Goal: Task Accomplishment & Management: Use online tool/utility

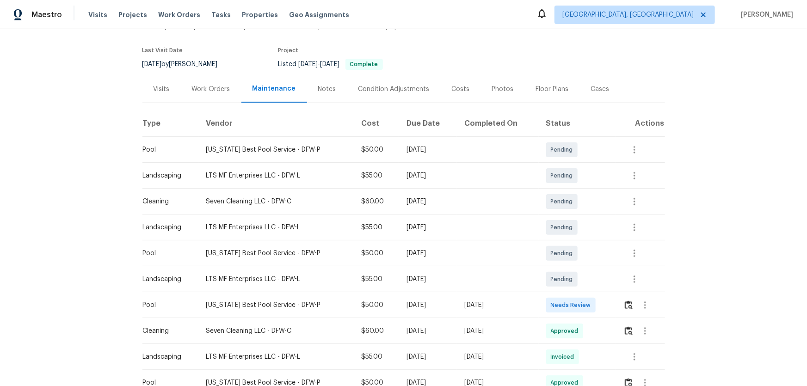
scroll to position [126, 0]
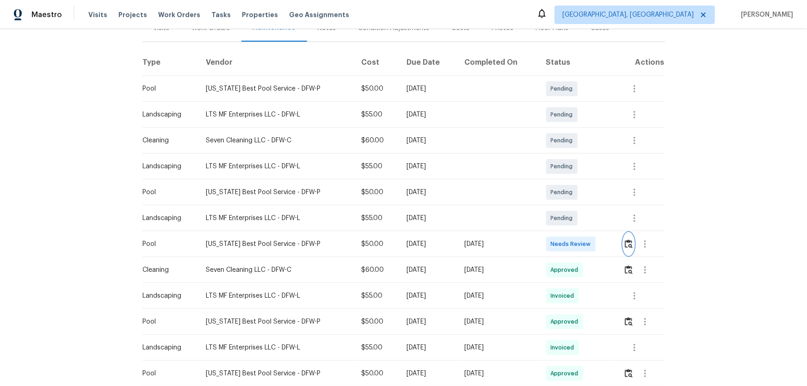
click at [574, 246] on img "button" at bounding box center [629, 244] width 8 height 9
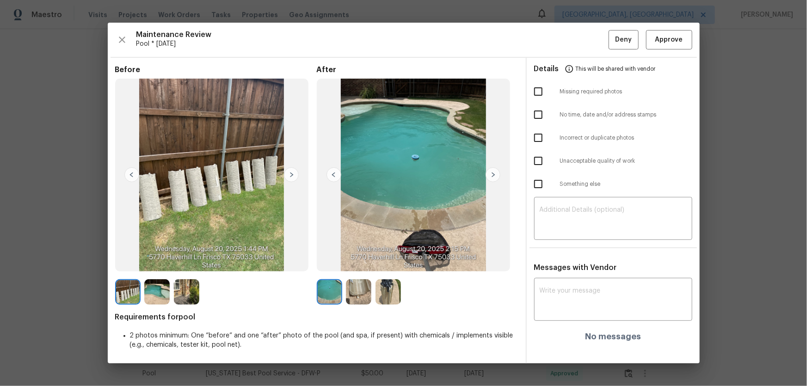
click at [355, 255] on img at bounding box center [358, 291] width 25 height 25
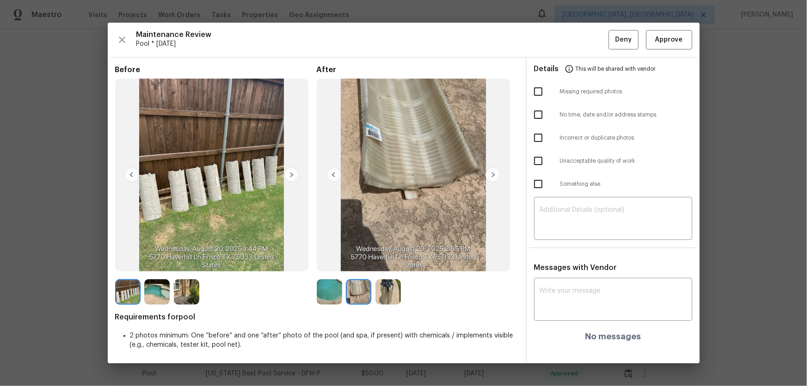
click at [401, 255] on div at bounding box center [391, 291] width 30 height 25
click at [326, 255] on img at bounding box center [329, 291] width 25 height 25
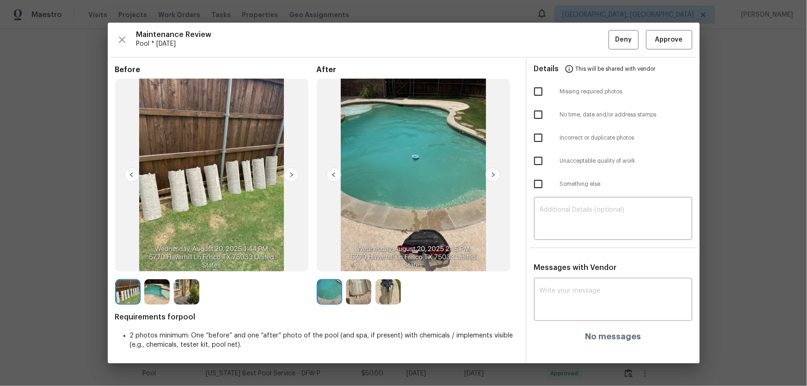
click at [179, 255] on img at bounding box center [186, 291] width 25 height 25
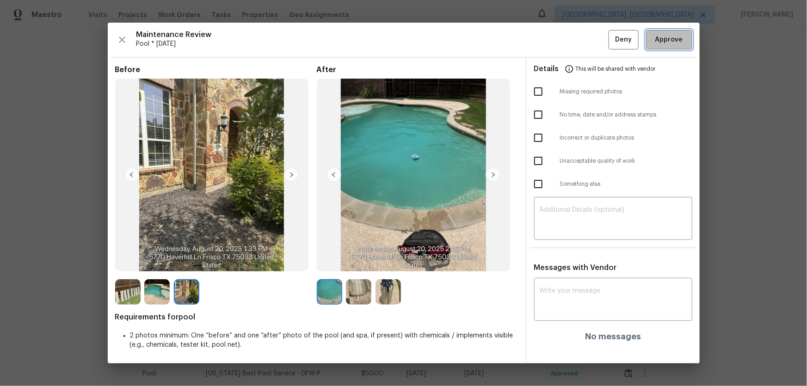
click at [574, 32] on button "Approve" at bounding box center [669, 40] width 46 height 20
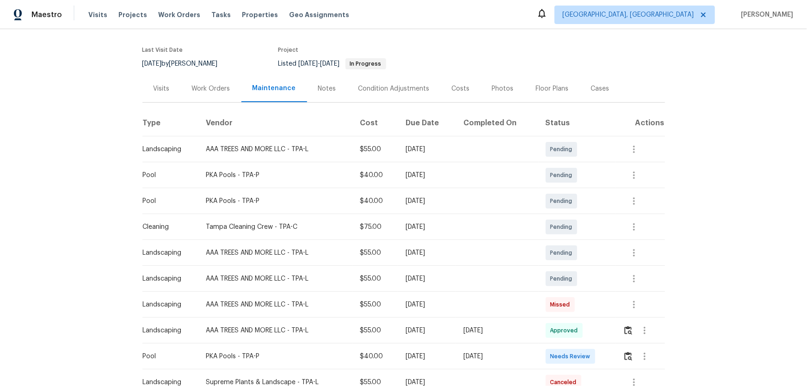
scroll to position [84, 0]
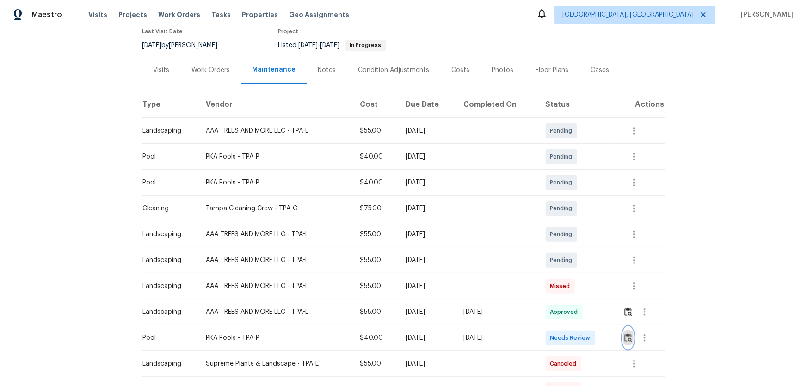
click at [574, 255] on img "button" at bounding box center [629, 338] width 8 height 9
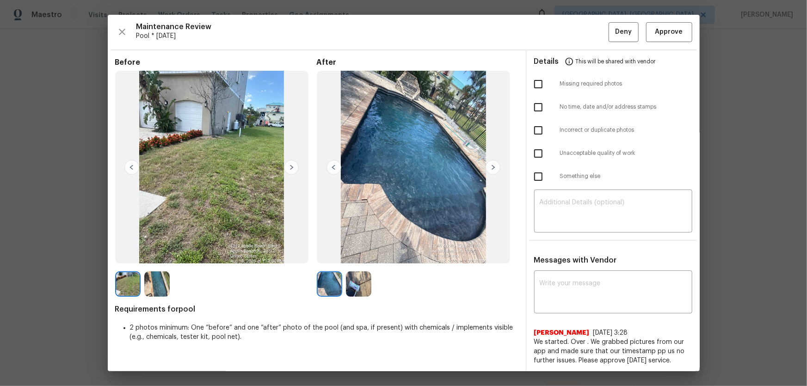
click at [351, 255] on img at bounding box center [358, 284] width 25 height 25
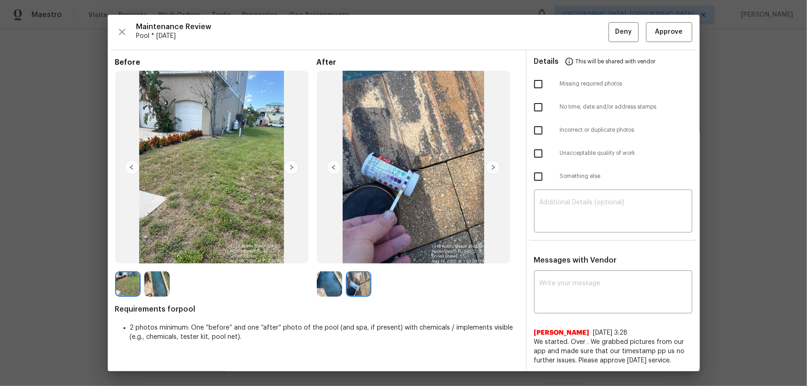
click at [333, 255] on img at bounding box center [329, 284] width 25 height 25
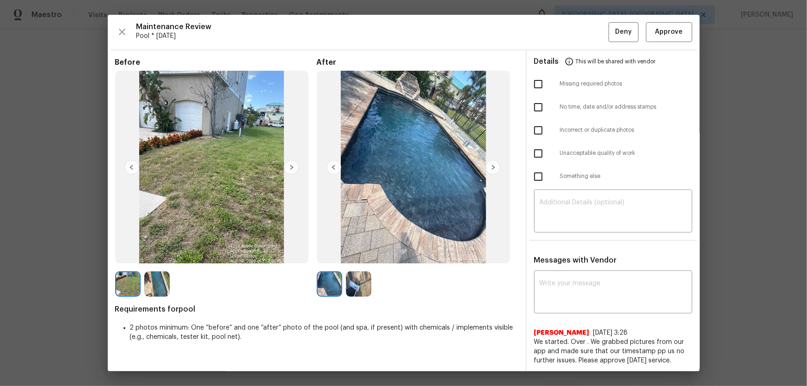
click at [355, 255] on img at bounding box center [358, 284] width 25 height 25
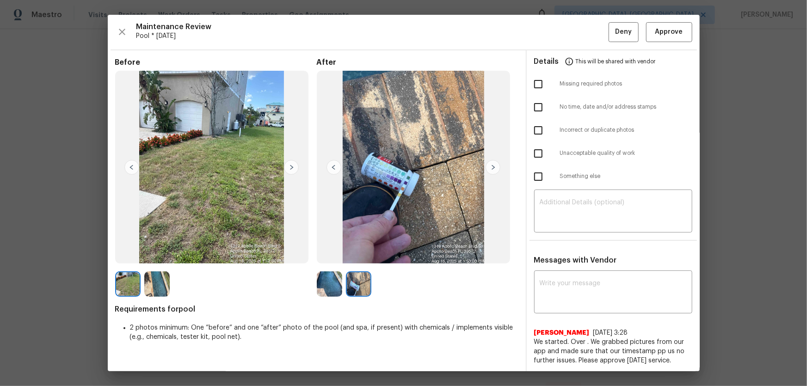
click at [330, 255] on img at bounding box center [329, 284] width 25 height 25
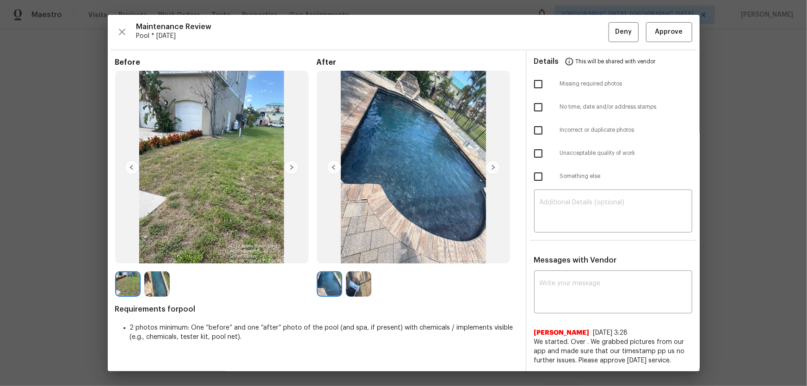
click at [352, 255] on img at bounding box center [358, 284] width 25 height 25
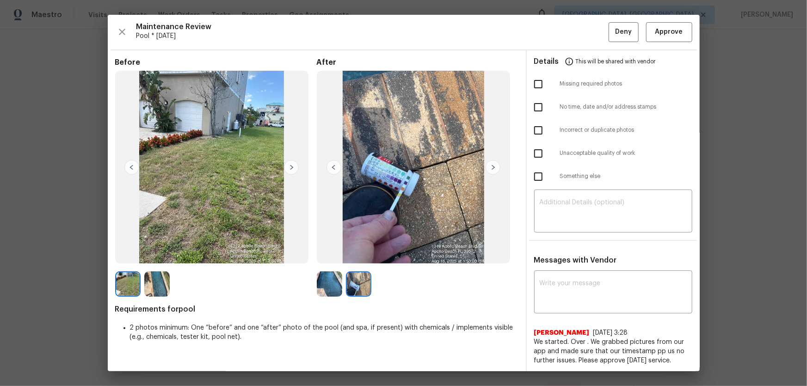
click at [124, 255] on img at bounding box center [127, 284] width 25 height 25
click at [574, 27] on span "Approve" at bounding box center [670, 32] width 28 height 12
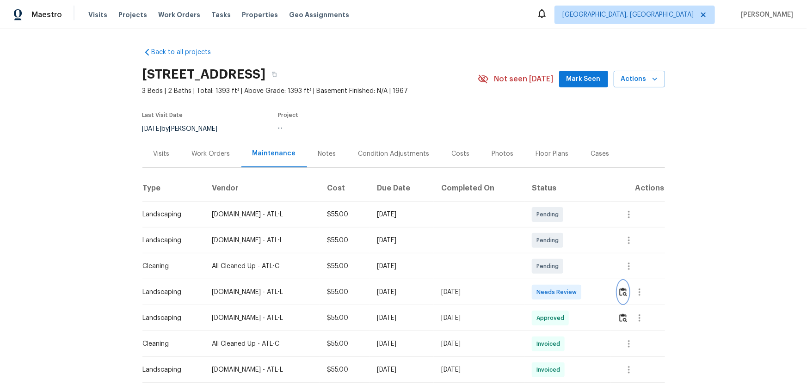
click at [622, 294] on img "button" at bounding box center [623, 292] width 8 height 9
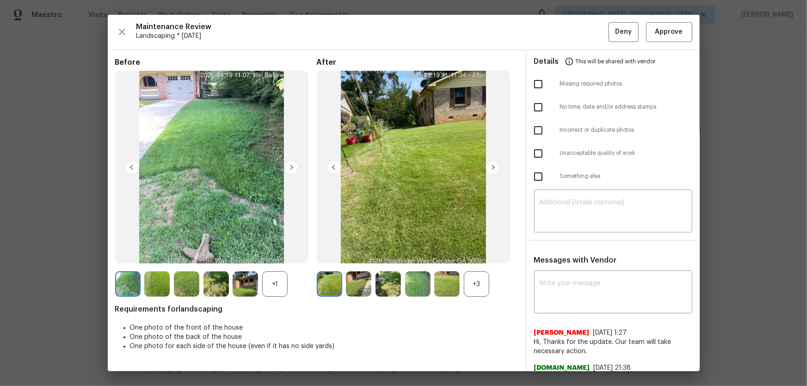
click at [479, 286] on div "+3" at bounding box center [476, 284] width 25 height 25
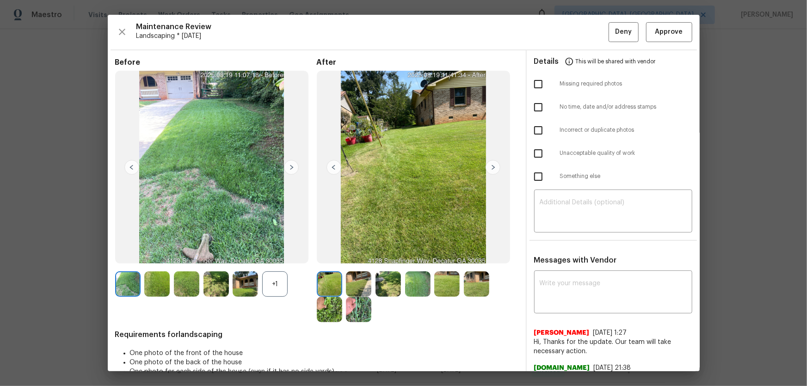
click at [280, 284] on div "+1" at bounding box center [274, 284] width 25 height 25
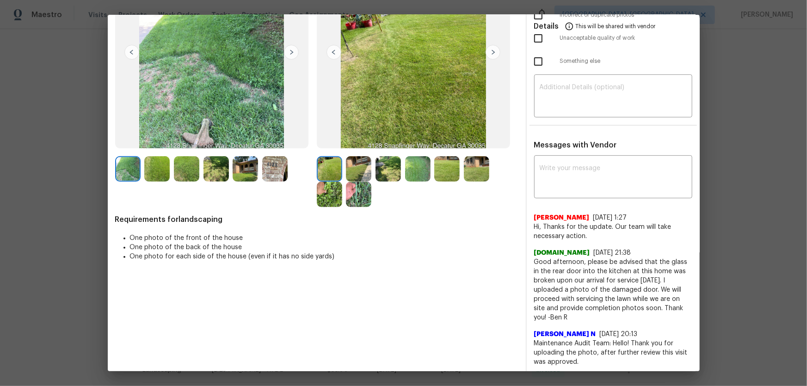
scroll to position [126, 0]
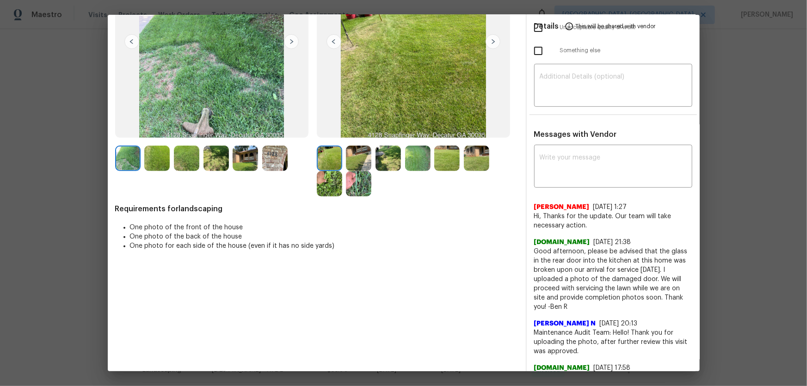
click at [353, 159] on img at bounding box center [358, 158] width 25 height 25
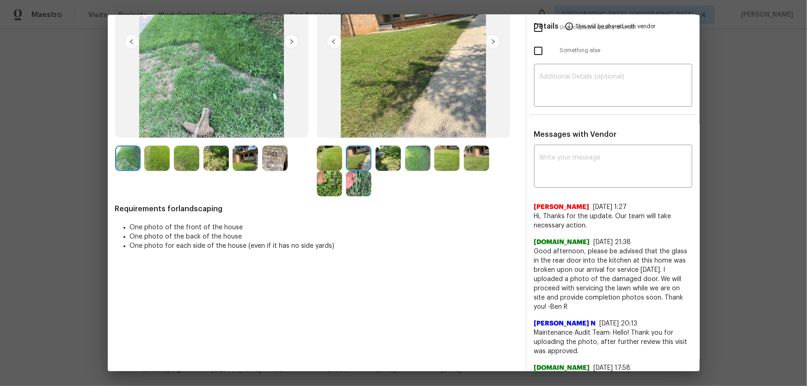
click at [379, 161] on img at bounding box center [388, 158] width 25 height 25
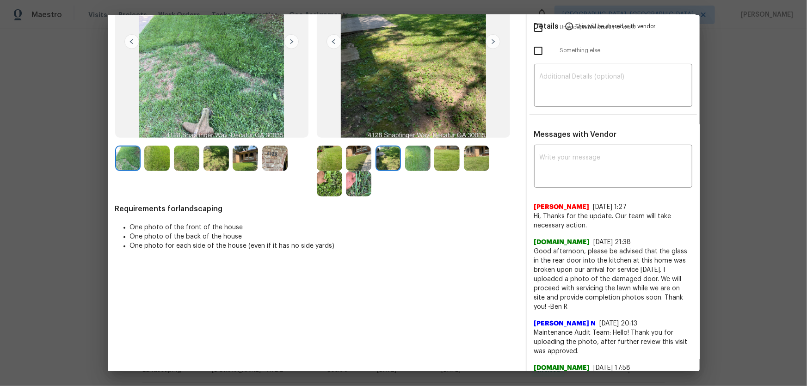
click at [405, 161] on img at bounding box center [417, 158] width 25 height 25
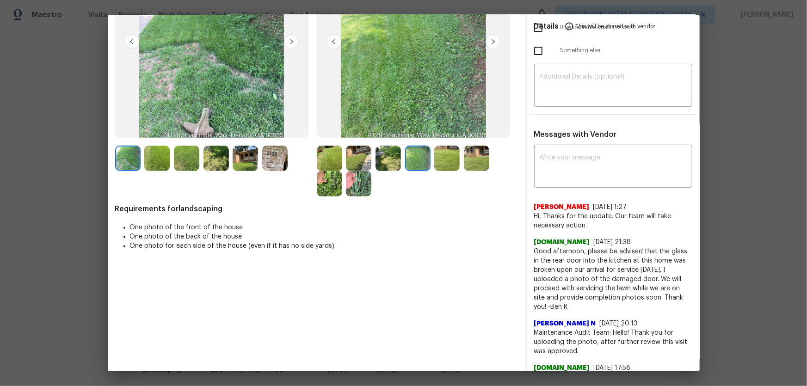
click at [446, 162] on img at bounding box center [446, 158] width 25 height 25
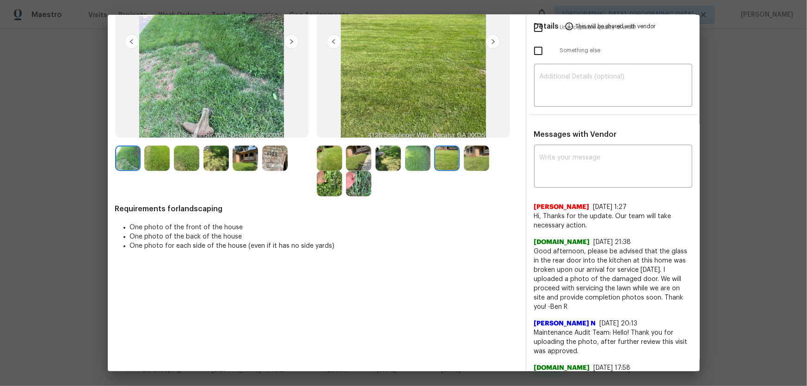
click at [464, 162] on img at bounding box center [476, 158] width 25 height 25
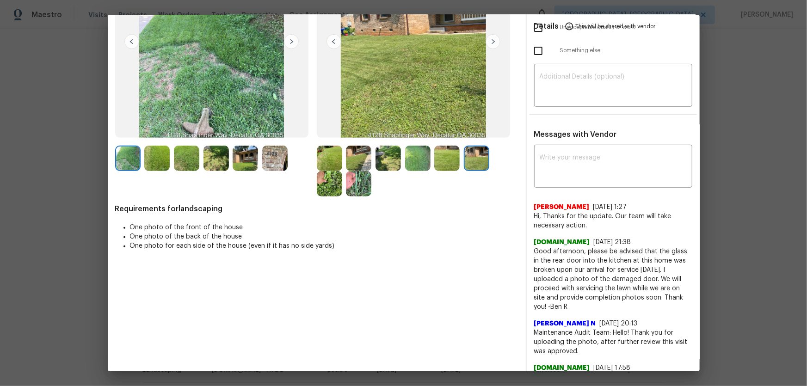
click at [330, 184] on img at bounding box center [329, 183] width 25 height 25
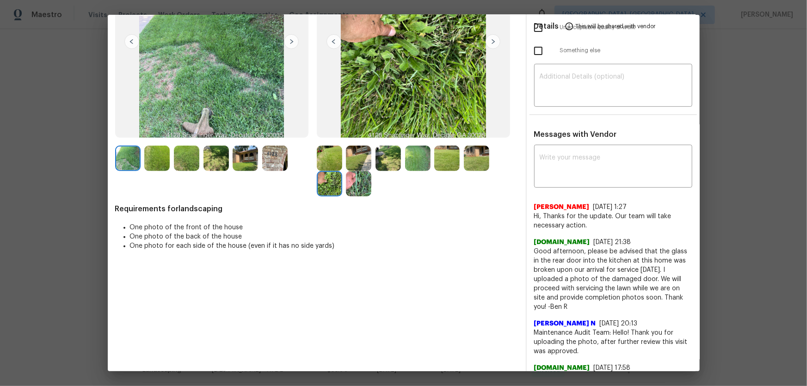
click at [358, 186] on img at bounding box center [358, 183] width 25 height 25
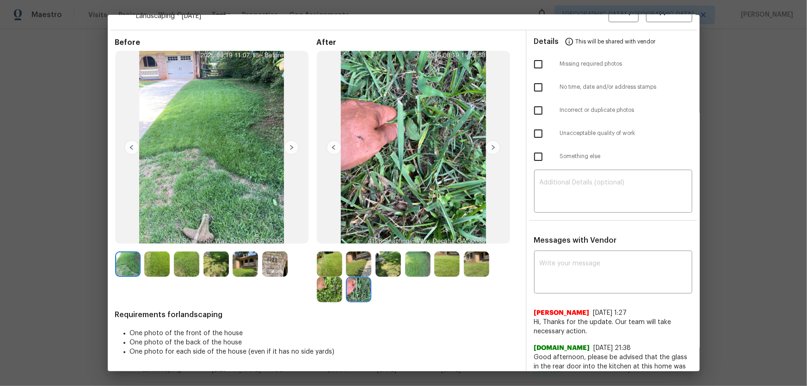
scroll to position [0, 0]
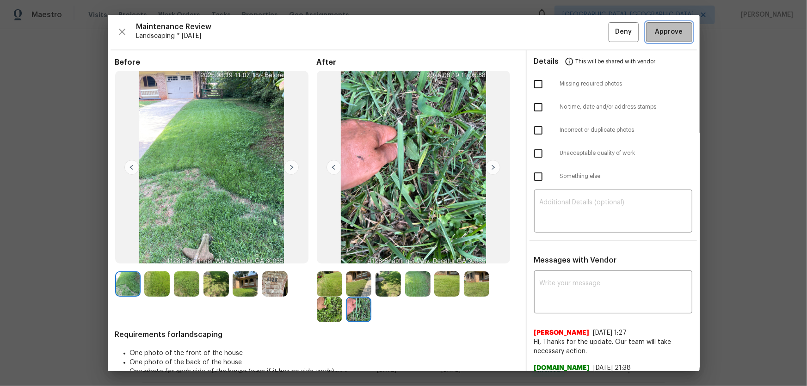
click at [654, 31] on span "Approve" at bounding box center [669, 32] width 31 height 12
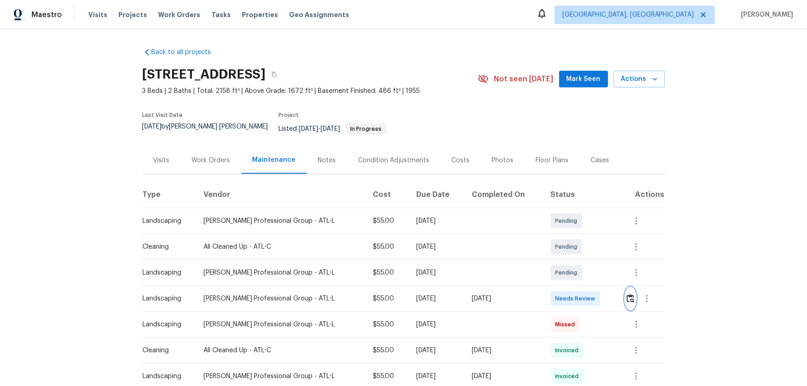
click at [574, 255] on img "button" at bounding box center [631, 298] width 8 height 9
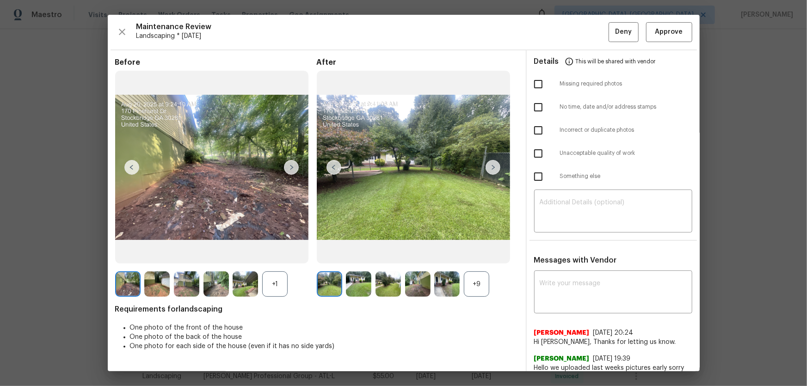
click at [475, 255] on div "+9" at bounding box center [476, 284] width 25 height 25
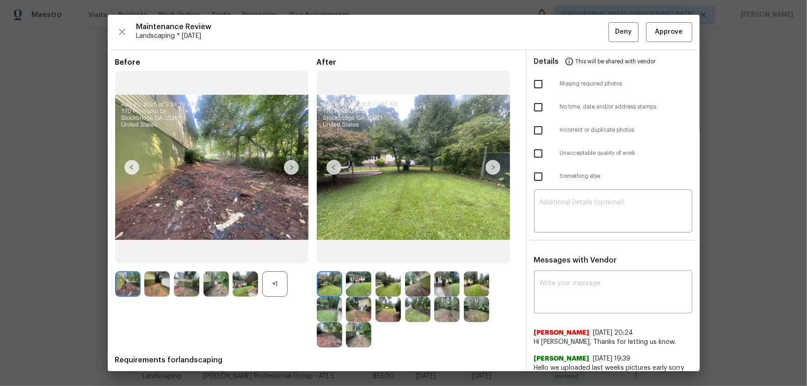
click at [279, 255] on div "+1" at bounding box center [274, 284] width 25 height 25
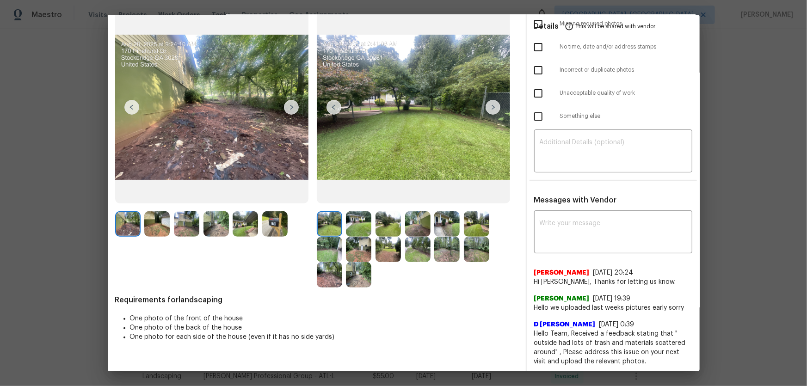
scroll to position [61, 0]
click at [363, 228] on img at bounding box center [358, 223] width 25 height 25
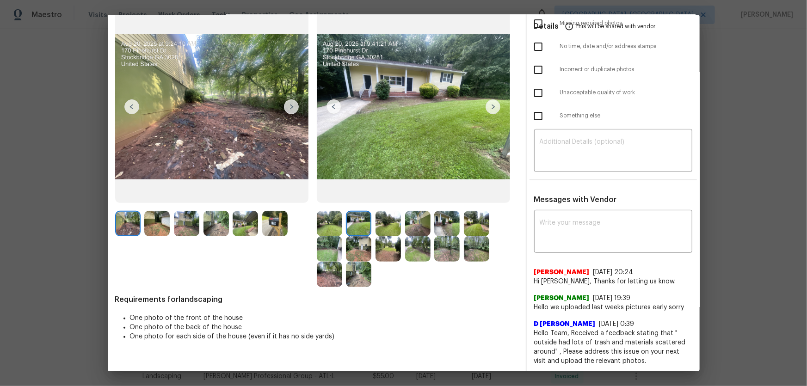
click at [386, 227] on img at bounding box center [388, 223] width 25 height 25
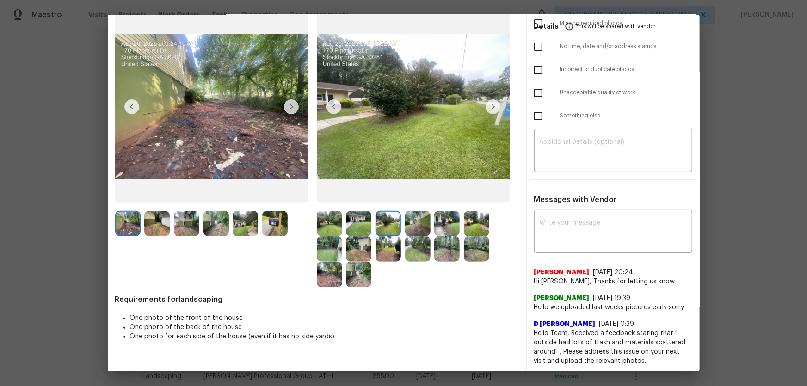
click at [420, 226] on img at bounding box center [417, 223] width 25 height 25
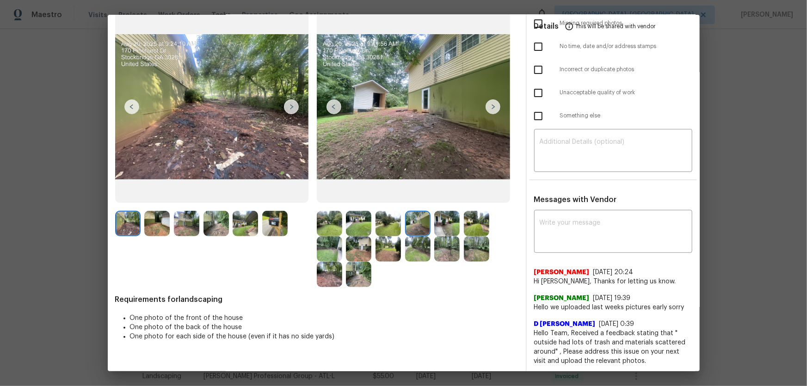
click at [440, 226] on img at bounding box center [446, 223] width 25 height 25
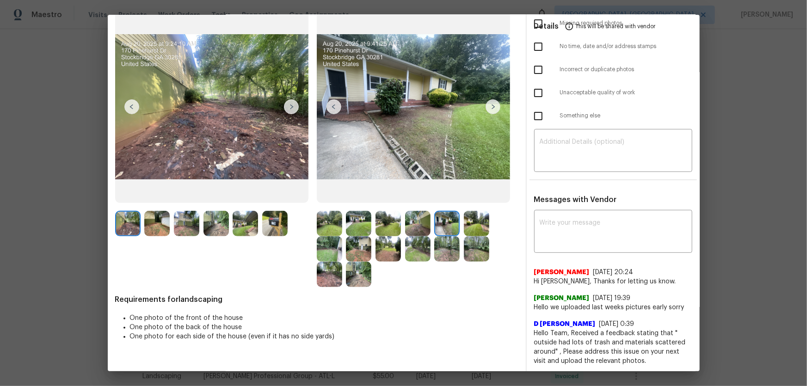
click at [475, 225] on img at bounding box center [476, 223] width 25 height 25
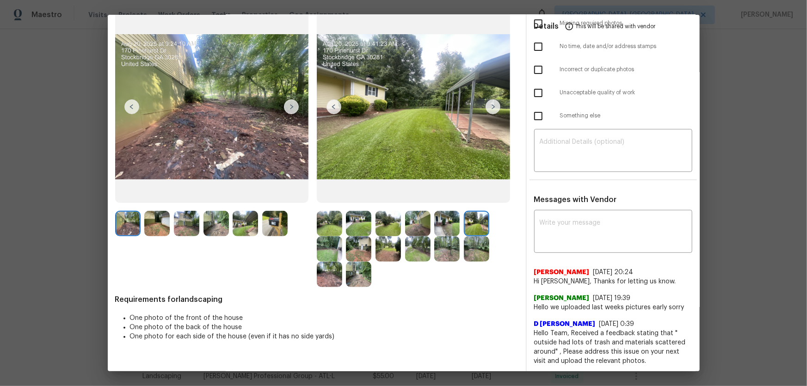
click at [321, 241] on img at bounding box center [329, 248] width 25 height 25
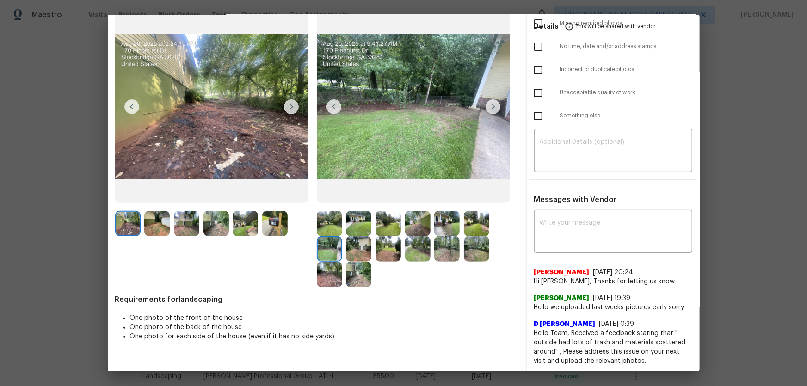
click at [353, 249] on img at bounding box center [358, 248] width 25 height 25
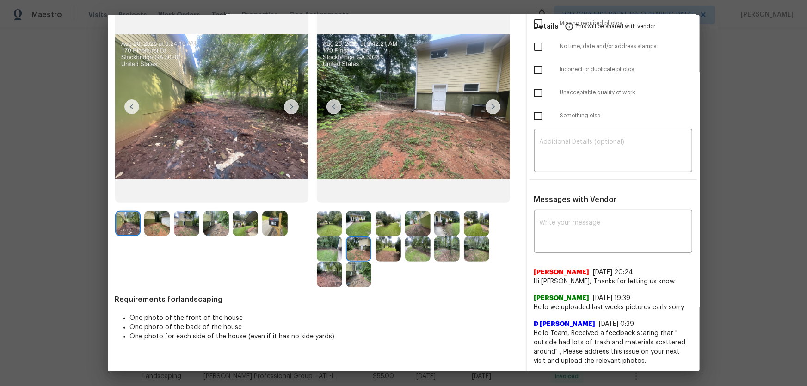
click at [379, 254] on img at bounding box center [388, 248] width 25 height 25
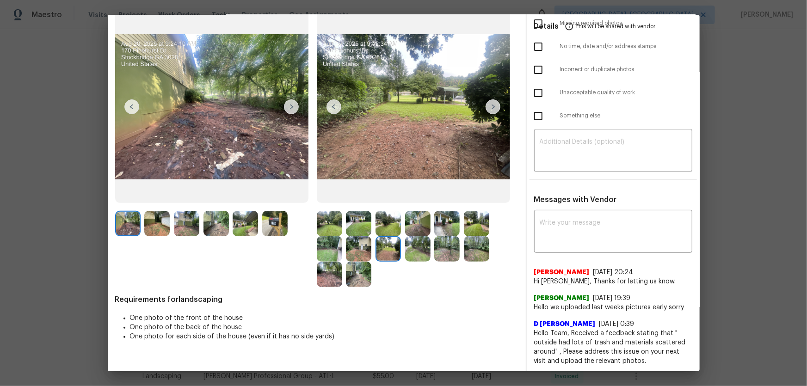
click at [421, 252] on img at bounding box center [417, 248] width 25 height 25
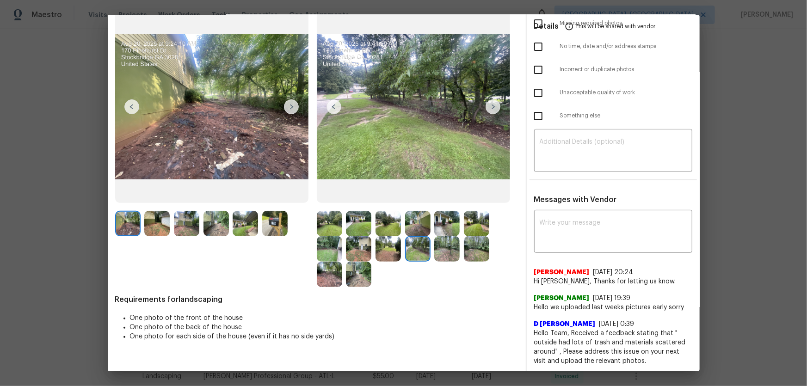
click at [440, 254] on img at bounding box center [446, 248] width 25 height 25
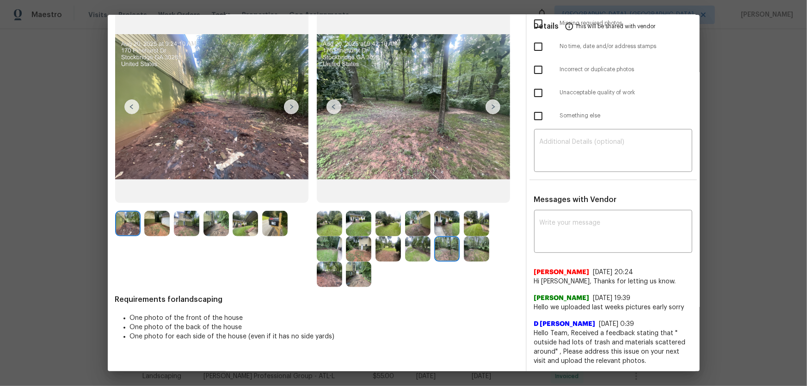
click at [469, 250] on img at bounding box center [476, 248] width 25 height 25
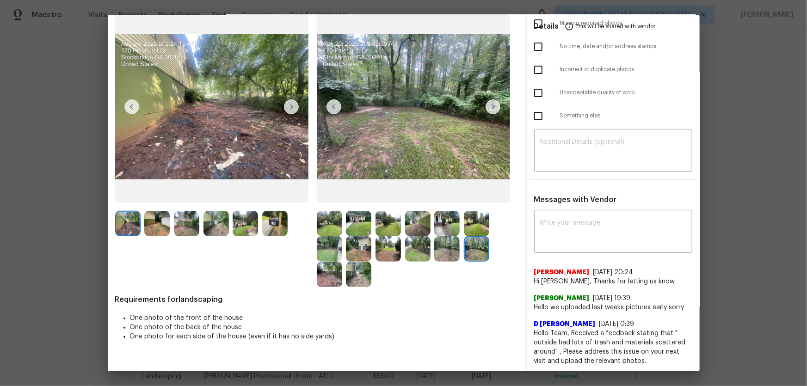
click at [336, 255] on img at bounding box center [329, 274] width 25 height 25
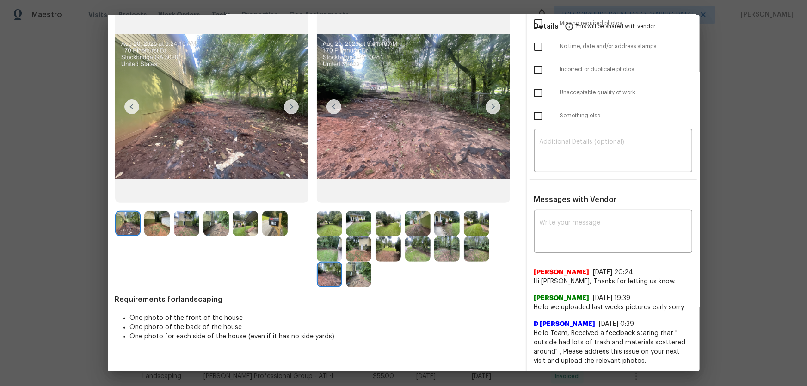
click at [353, 255] on img at bounding box center [358, 274] width 25 height 25
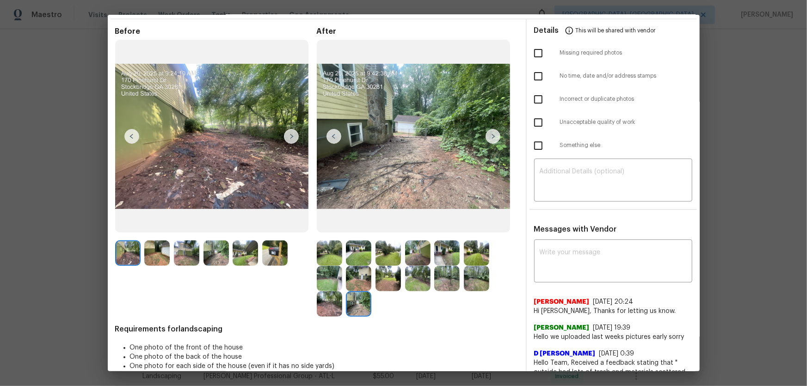
scroll to position [0, 0]
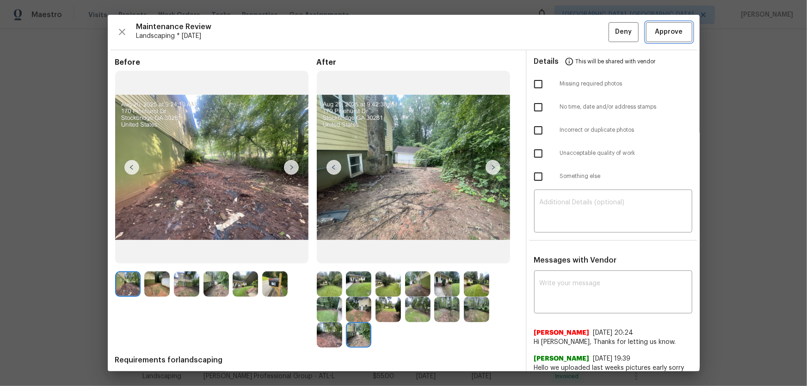
click at [574, 37] on span "Approve" at bounding box center [670, 32] width 28 height 12
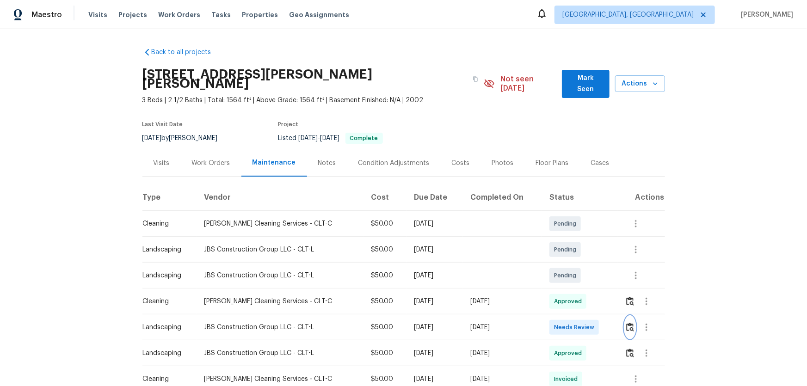
click at [574, 255] on button "button" at bounding box center [630, 327] width 11 height 22
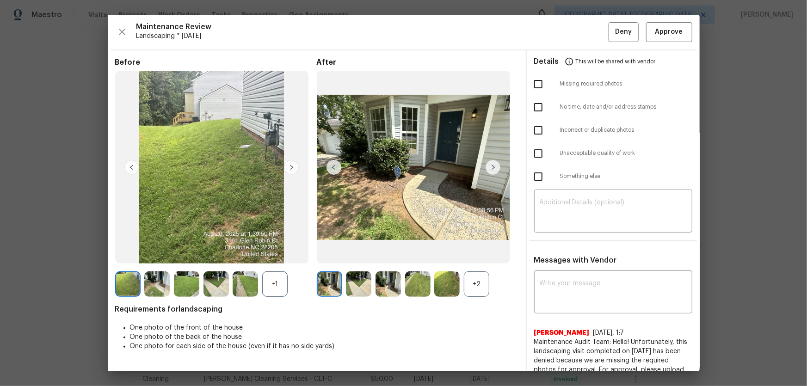
click at [484, 255] on div "+2" at bounding box center [476, 284] width 25 height 25
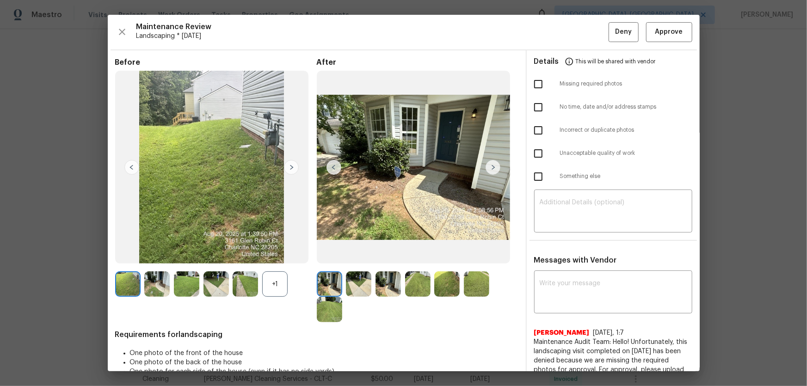
click at [272, 255] on div "+1" at bounding box center [274, 284] width 25 height 25
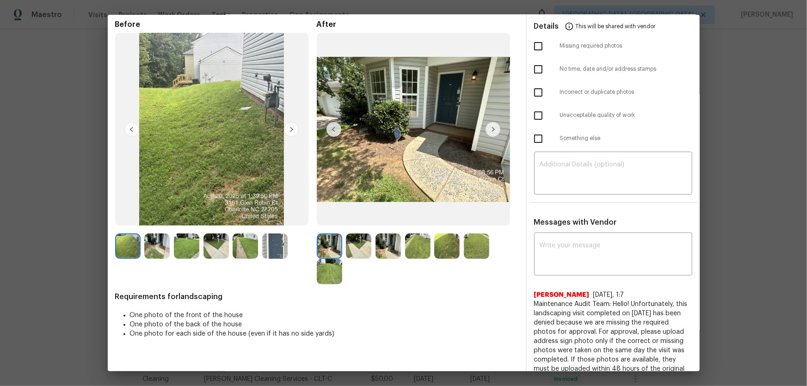
scroll to position [84, 0]
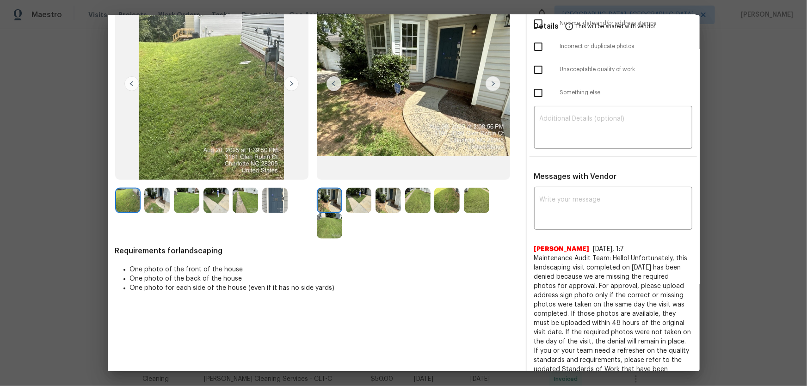
click at [355, 203] on img at bounding box center [358, 200] width 25 height 25
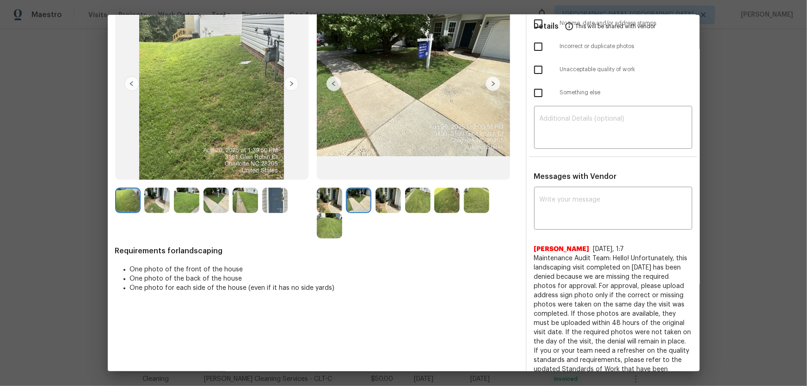
click at [386, 201] on img at bounding box center [388, 200] width 25 height 25
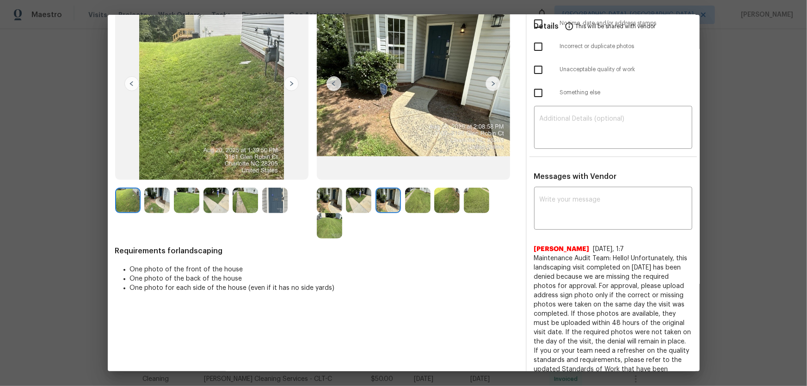
click at [412, 201] on img at bounding box center [417, 200] width 25 height 25
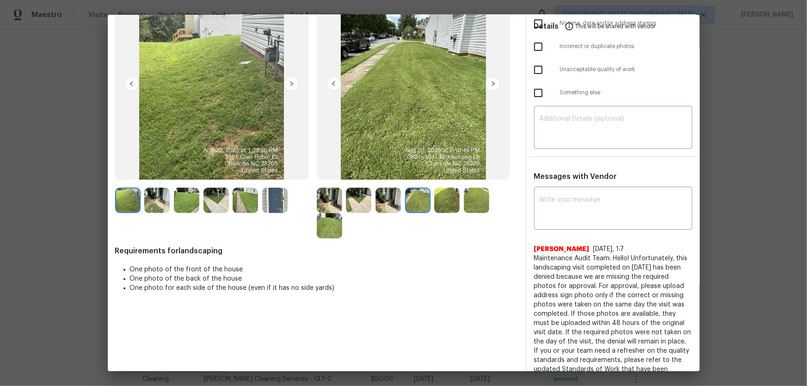
click at [445, 200] on img at bounding box center [446, 200] width 25 height 25
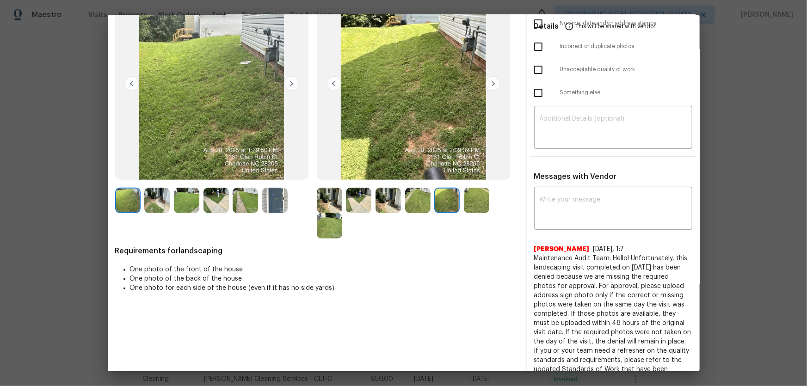
click at [471, 200] on img at bounding box center [476, 200] width 25 height 25
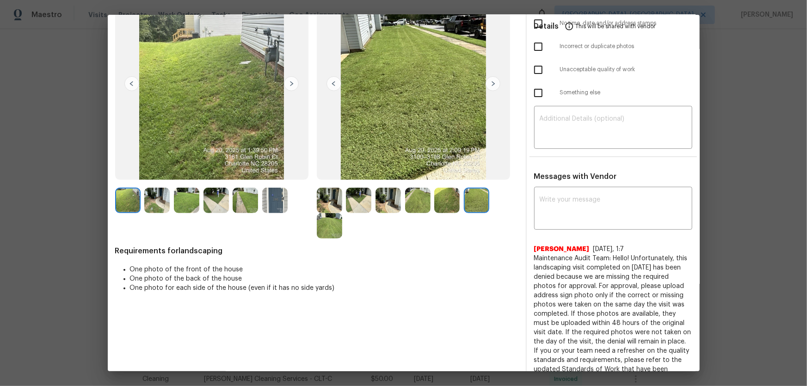
click at [324, 228] on img at bounding box center [329, 225] width 25 height 25
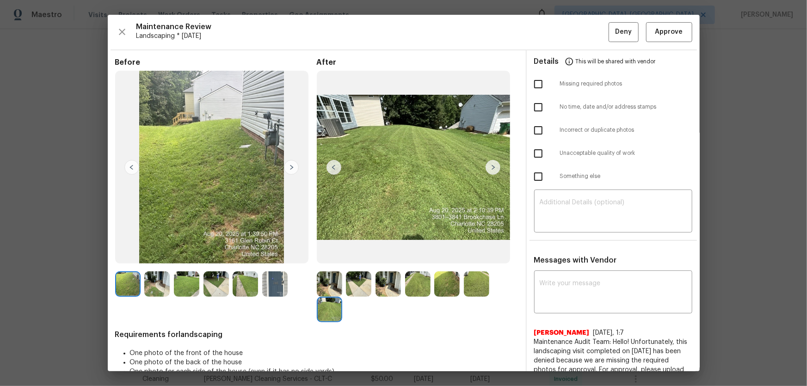
scroll to position [0, 0]
click at [574, 38] on button "Approve" at bounding box center [669, 32] width 46 height 20
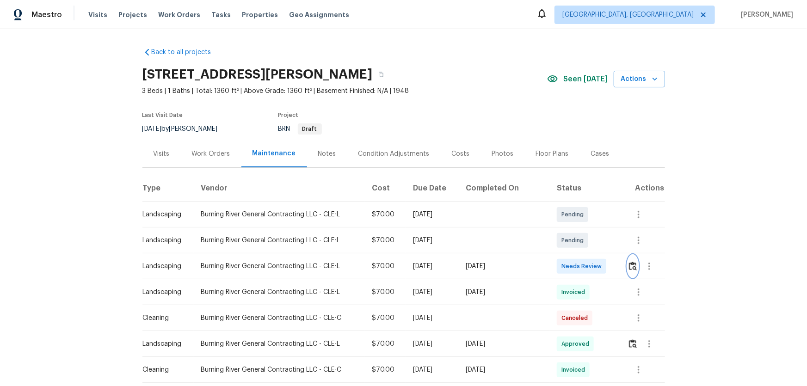
click at [574, 255] on img "button" at bounding box center [633, 266] width 8 height 9
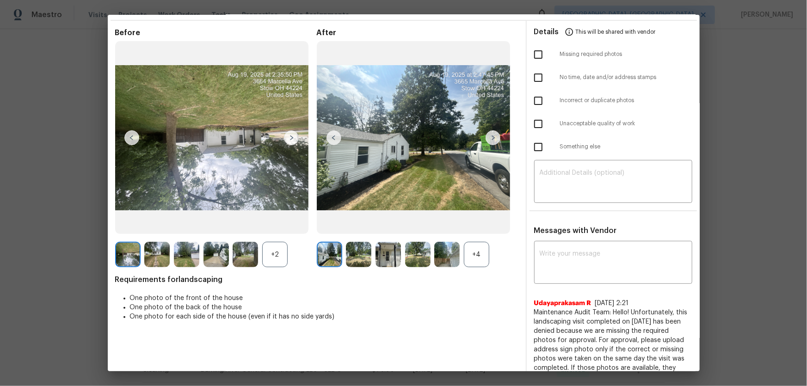
scroll to position [126, 0]
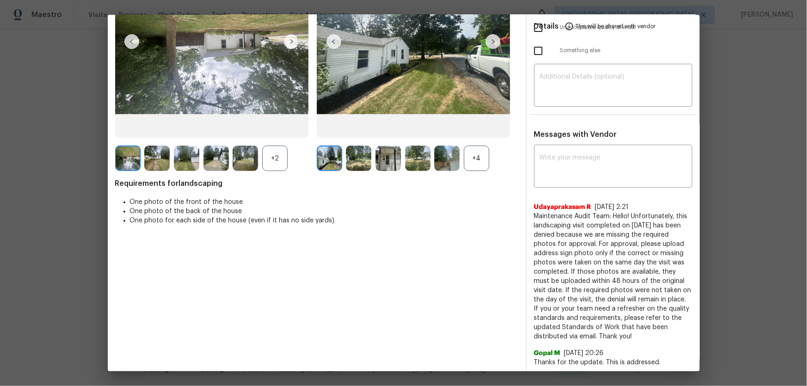
click at [484, 161] on div "+4" at bounding box center [476, 158] width 25 height 25
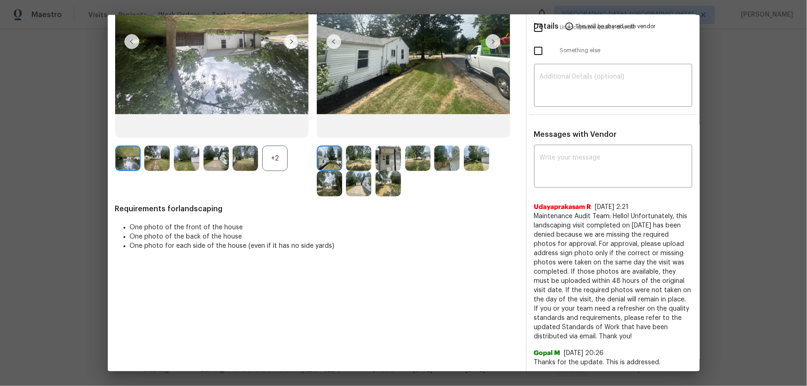
click at [279, 156] on div "+2" at bounding box center [274, 158] width 25 height 25
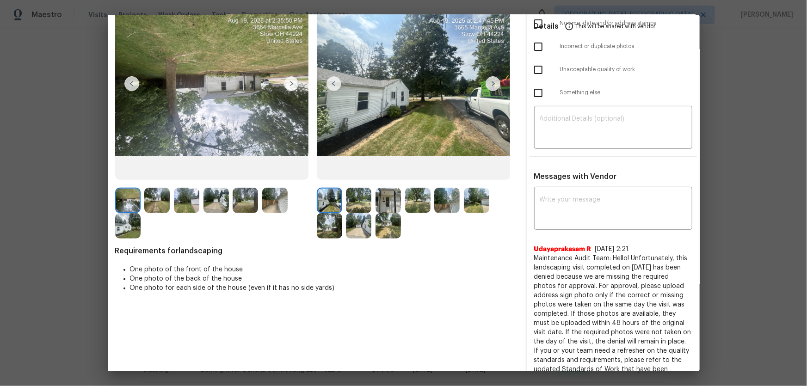
click at [358, 203] on img at bounding box center [358, 200] width 25 height 25
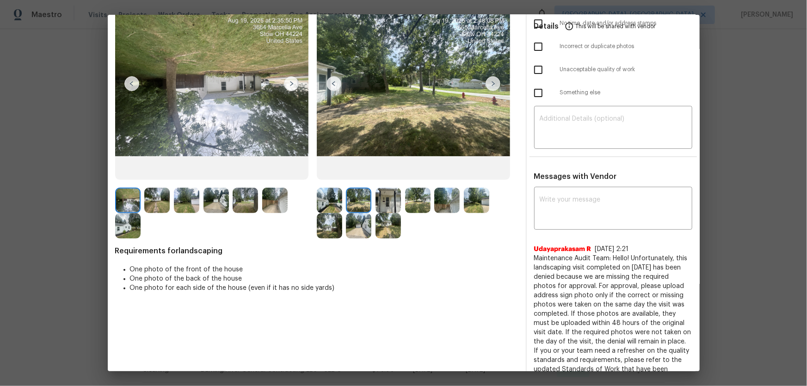
click at [384, 208] on img at bounding box center [388, 200] width 25 height 25
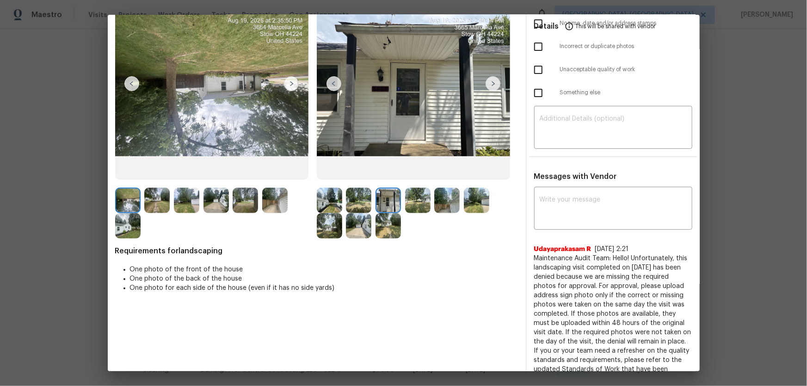
click at [415, 200] on img at bounding box center [417, 200] width 25 height 25
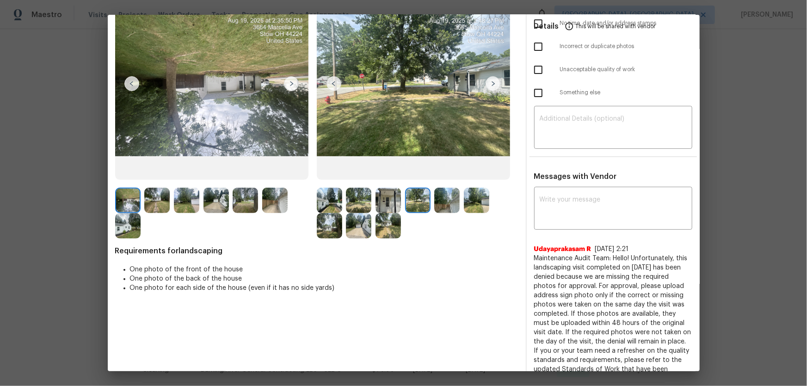
click at [453, 199] on img at bounding box center [446, 200] width 25 height 25
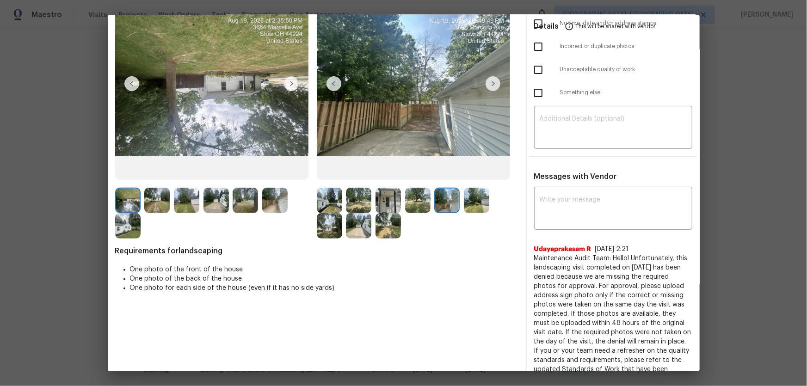
click at [472, 204] on img at bounding box center [476, 200] width 25 height 25
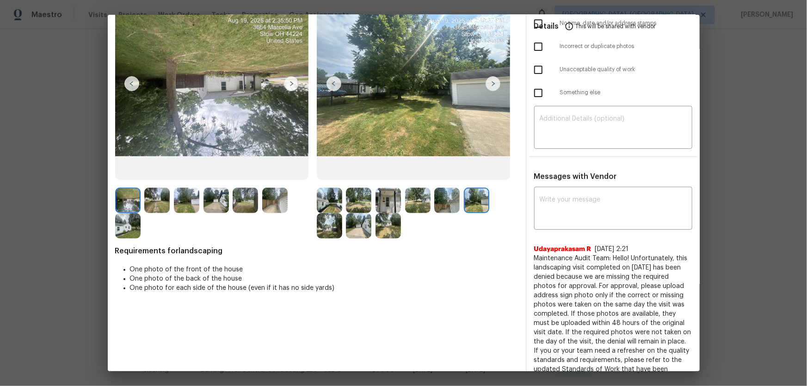
click at [338, 229] on img at bounding box center [329, 225] width 25 height 25
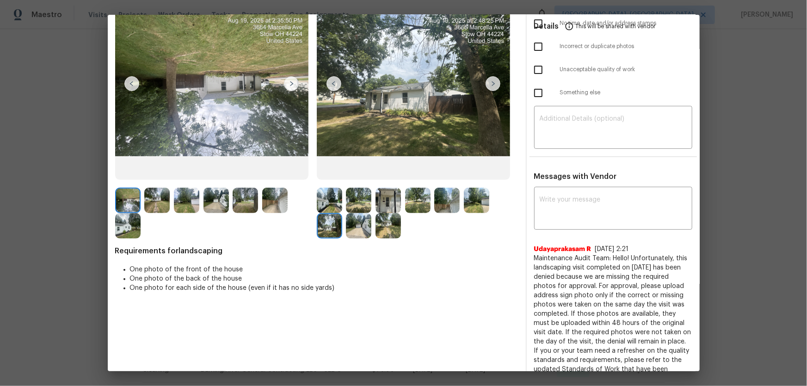
click at [350, 235] on img at bounding box center [358, 225] width 25 height 25
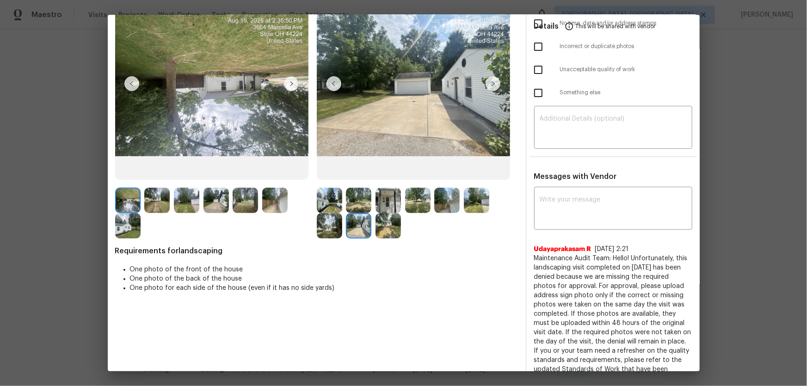
click at [381, 229] on img at bounding box center [388, 225] width 25 height 25
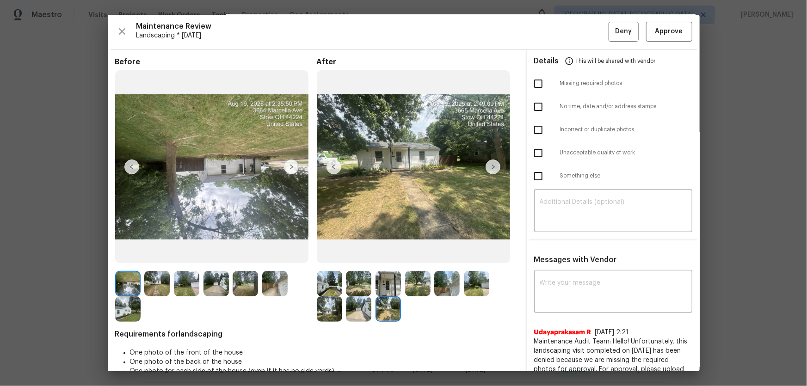
scroll to position [0, 0]
click at [150, 255] on img at bounding box center [156, 284] width 25 height 25
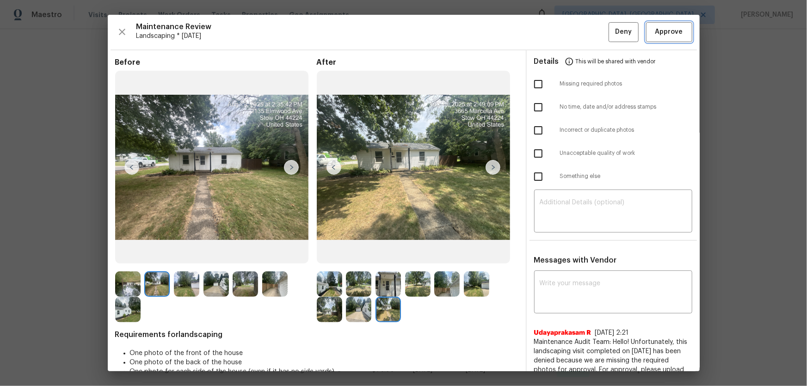
click at [574, 27] on span "Approve" at bounding box center [670, 32] width 28 height 12
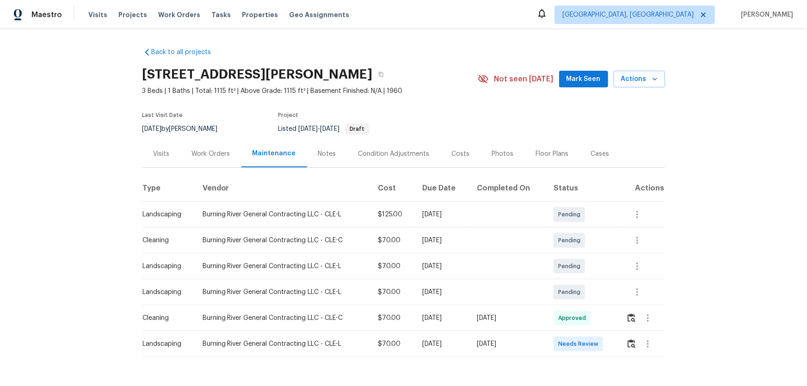
scroll to position [32, 0]
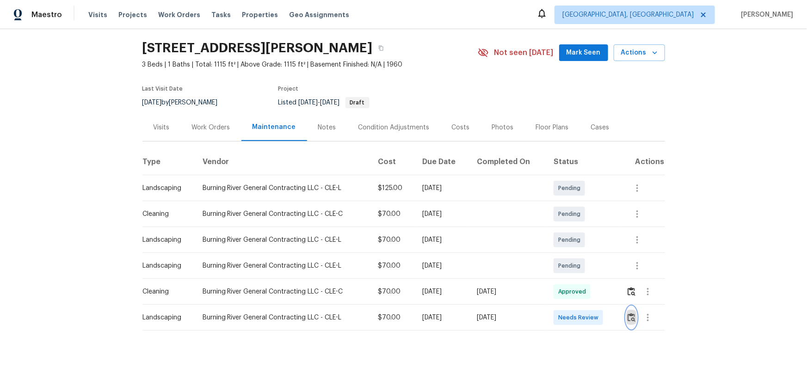
click at [574, 255] on img "button" at bounding box center [632, 317] width 8 height 9
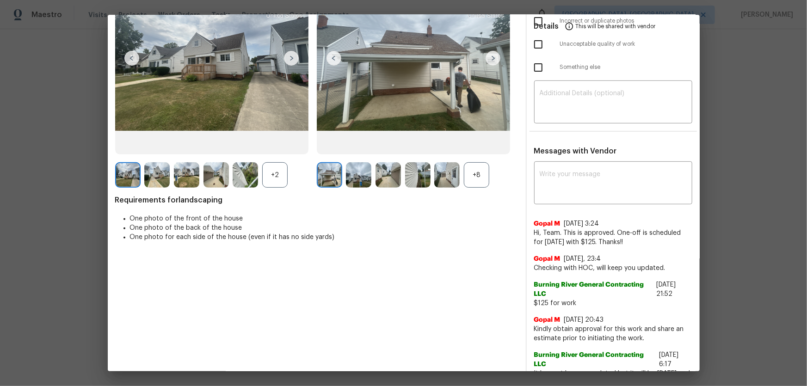
scroll to position [126, 0]
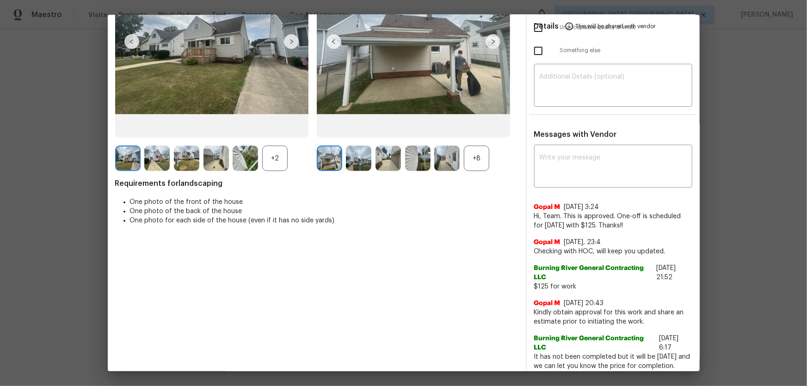
click at [474, 166] on div "+8" at bounding box center [476, 158] width 25 height 25
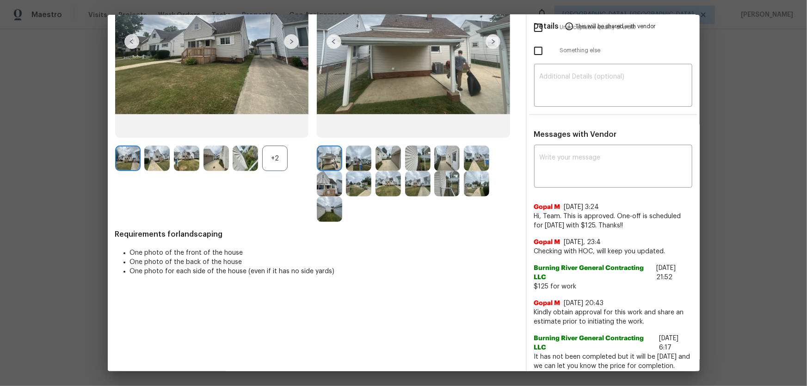
click at [268, 156] on div "+2" at bounding box center [274, 158] width 25 height 25
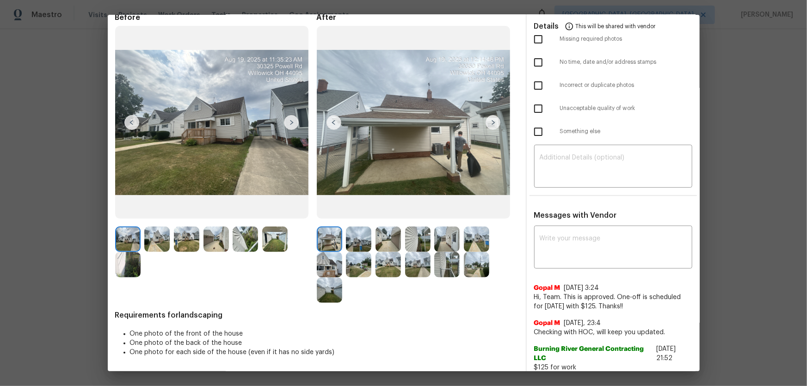
scroll to position [42, 0]
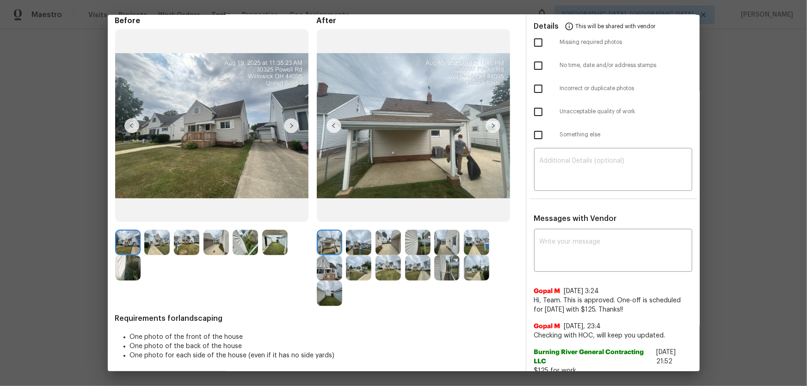
click at [365, 241] on img at bounding box center [358, 242] width 25 height 25
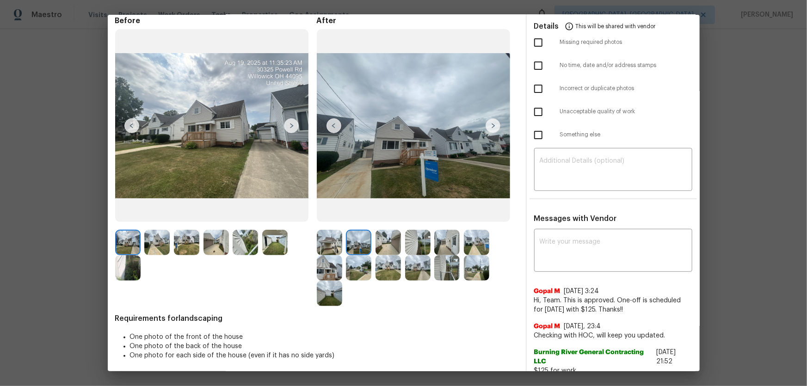
click at [390, 244] on img at bounding box center [388, 242] width 25 height 25
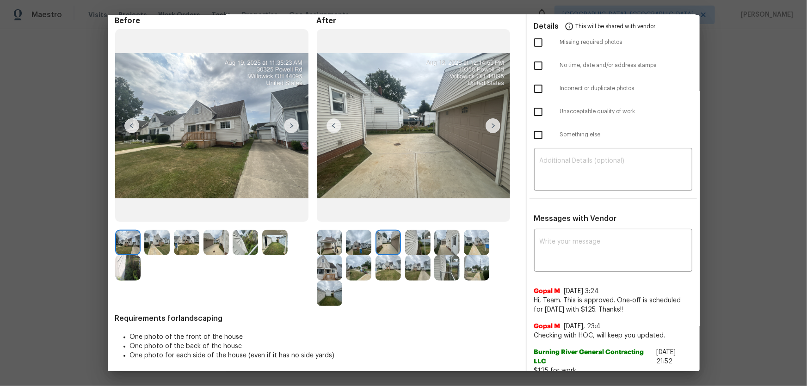
click at [421, 245] on img at bounding box center [417, 242] width 25 height 25
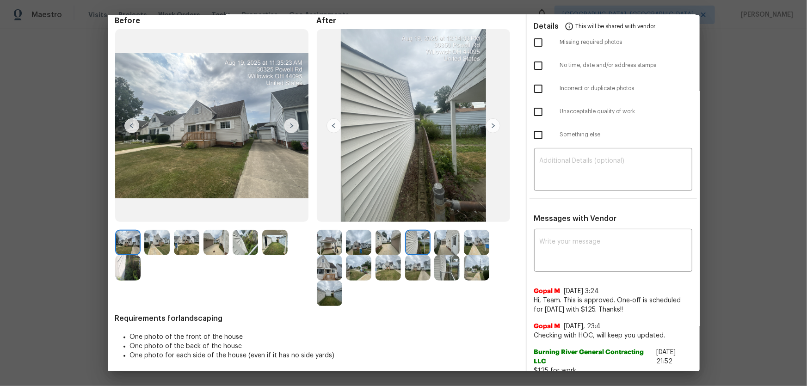
click at [442, 248] on img at bounding box center [446, 242] width 25 height 25
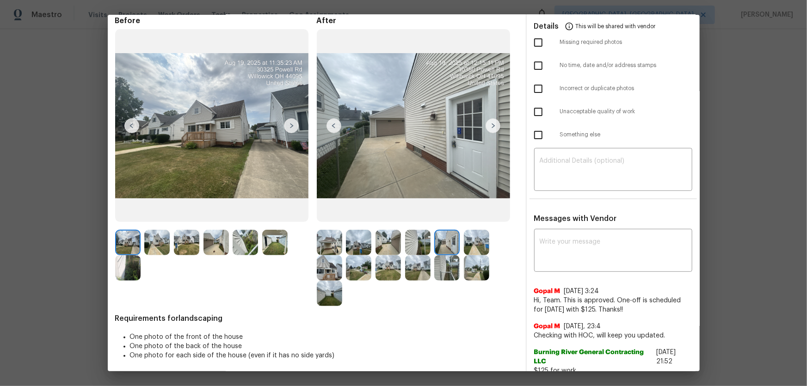
click at [472, 253] on img at bounding box center [476, 242] width 25 height 25
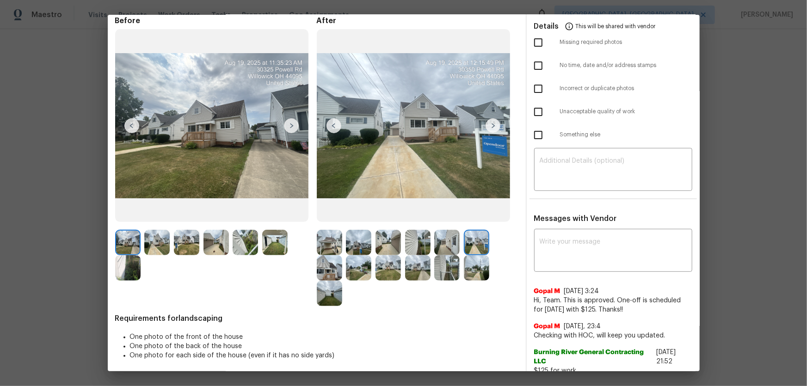
click at [338, 255] on img at bounding box center [329, 267] width 25 height 25
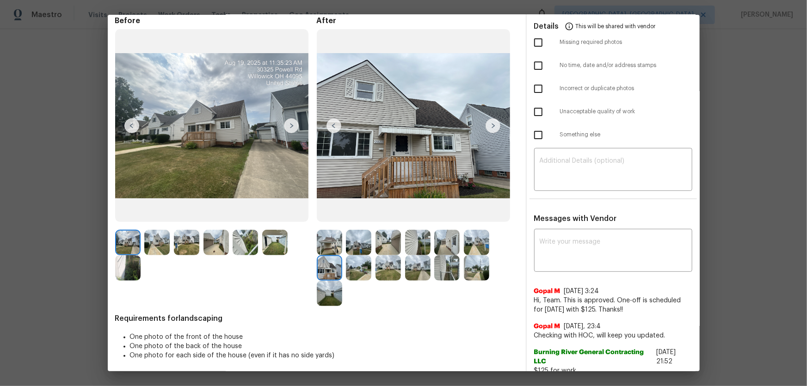
click at [346, 255] on img at bounding box center [358, 267] width 25 height 25
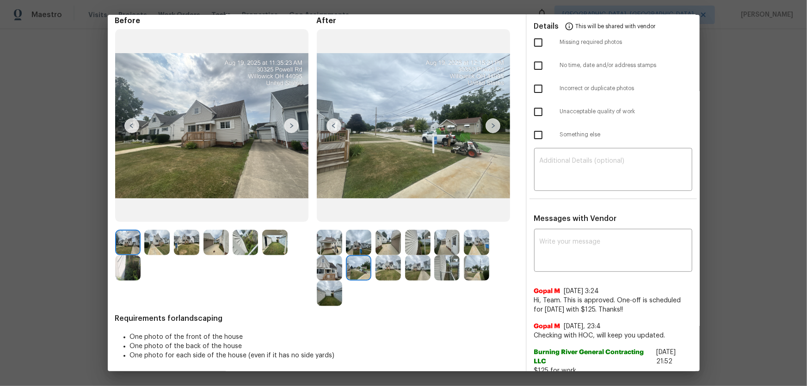
click at [389, 255] on img at bounding box center [388, 267] width 25 height 25
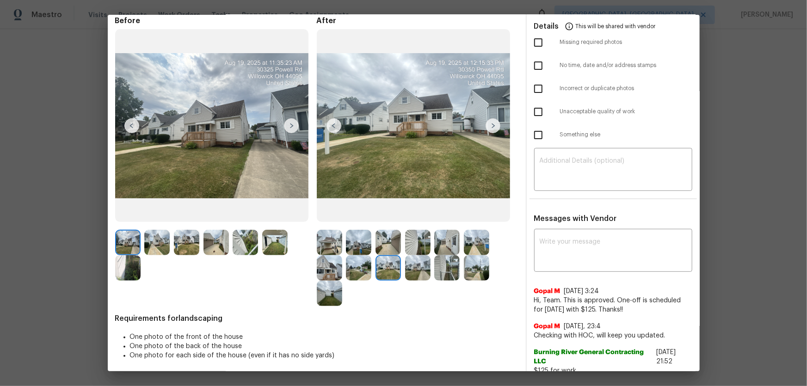
click at [421, 255] on img at bounding box center [417, 267] width 25 height 25
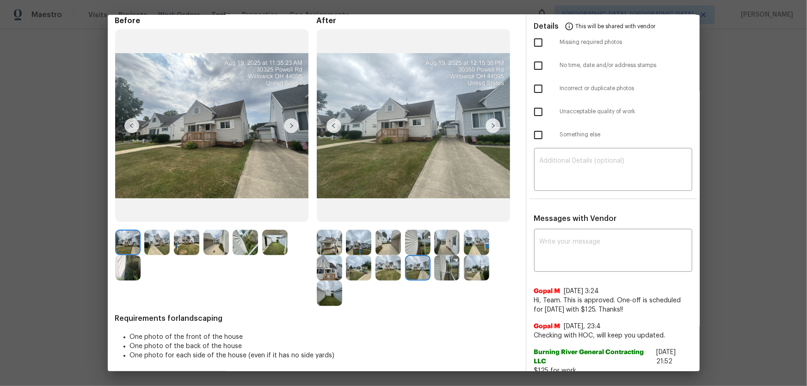
click at [450, 255] on img at bounding box center [446, 267] width 25 height 25
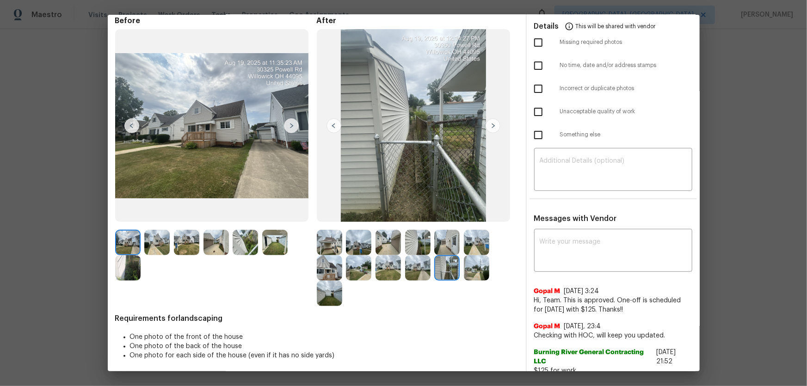
click at [467, 255] on img at bounding box center [476, 267] width 25 height 25
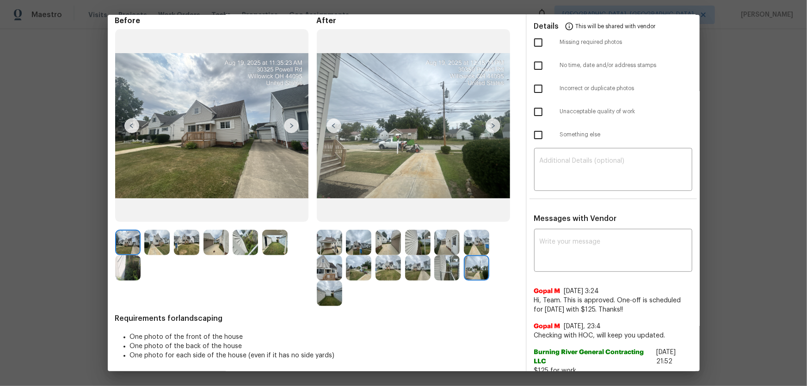
click at [327, 255] on img at bounding box center [329, 293] width 25 height 25
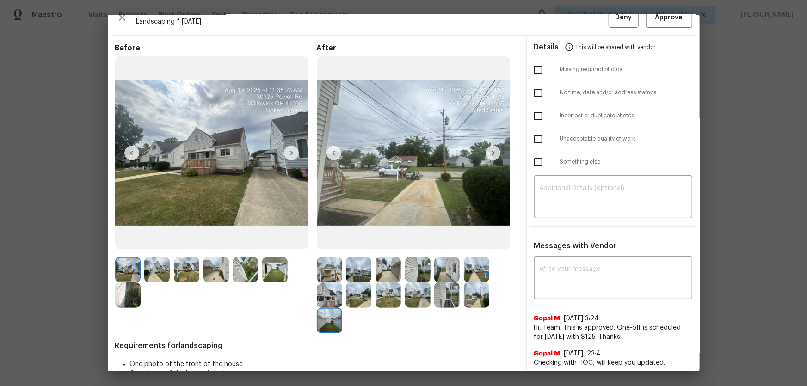
scroll to position [0, 0]
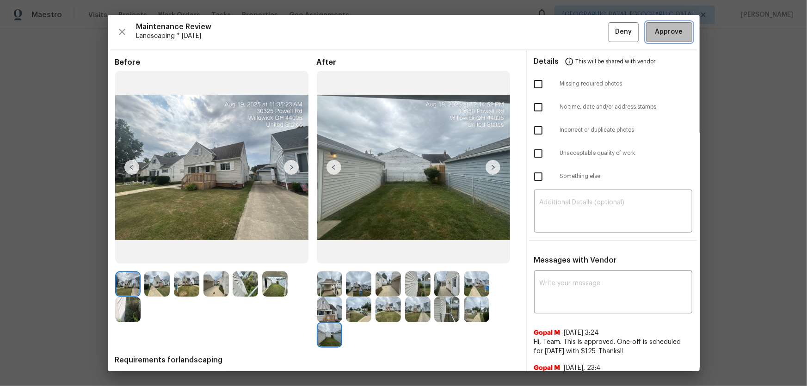
click at [574, 32] on span "Approve" at bounding box center [669, 32] width 31 height 12
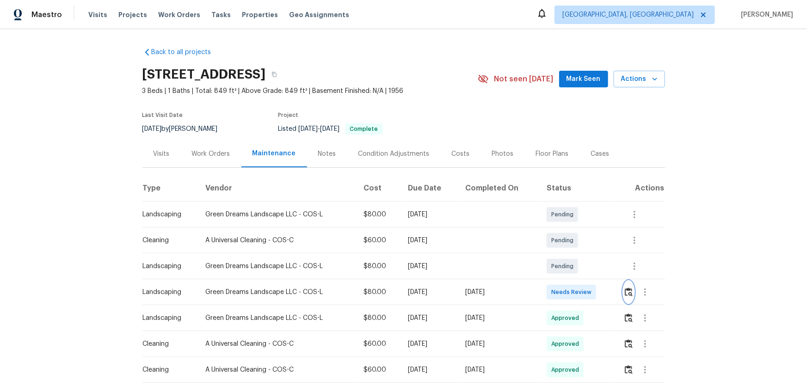
click at [574, 255] on img "button" at bounding box center [629, 292] width 8 height 9
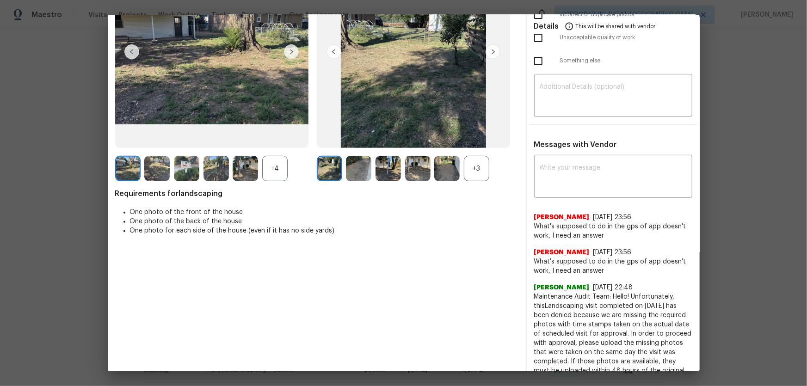
scroll to position [126, 0]
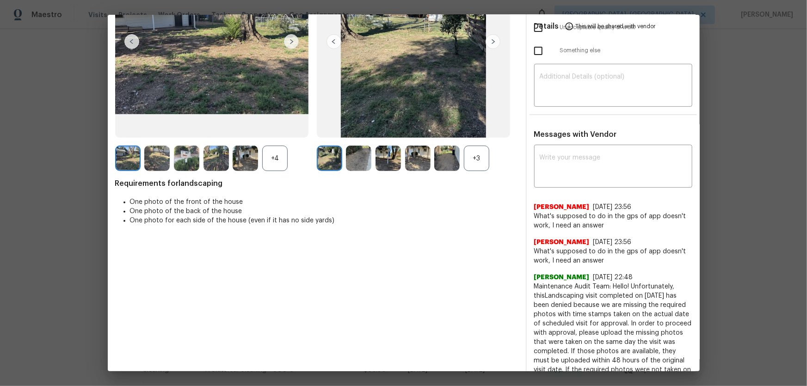
click at [484, 161] on div "+3" at bounding box center [476, 158] width 25 height 25
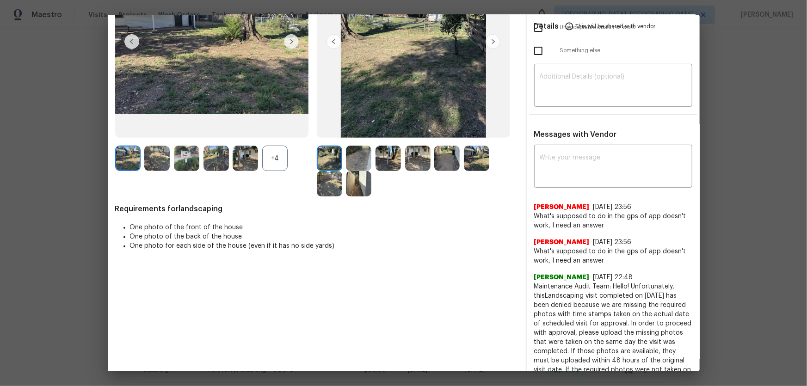
click at [276, 162] on div "+4" at bounding box center [274, 158] width 25 height 25
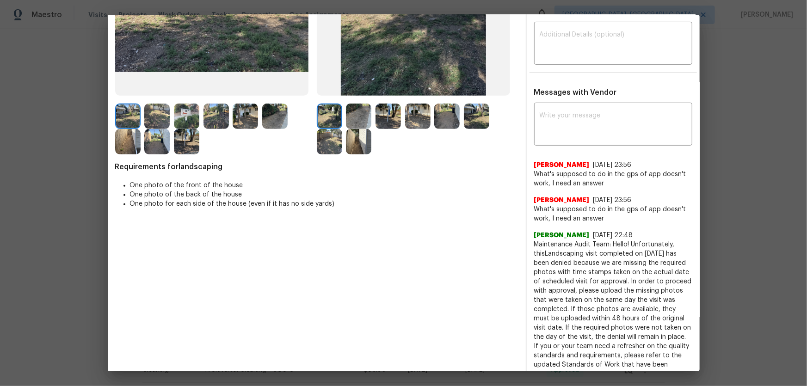
click at [354, 113] on img at bounding box center [358, 116] width 25 height 25
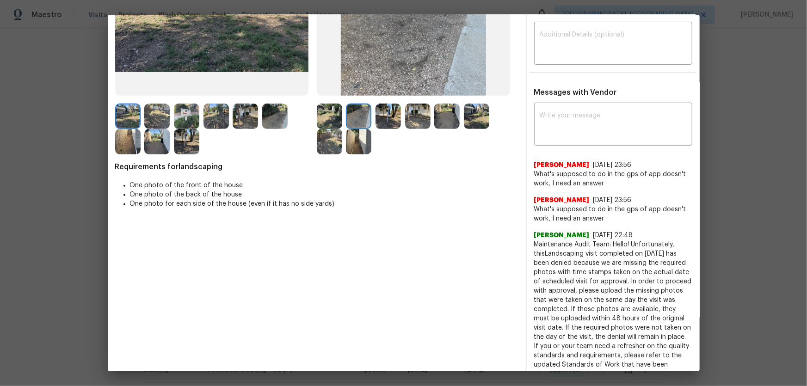
click at [389, 115] on img at bounding box center [388, 116] width 25 height 25
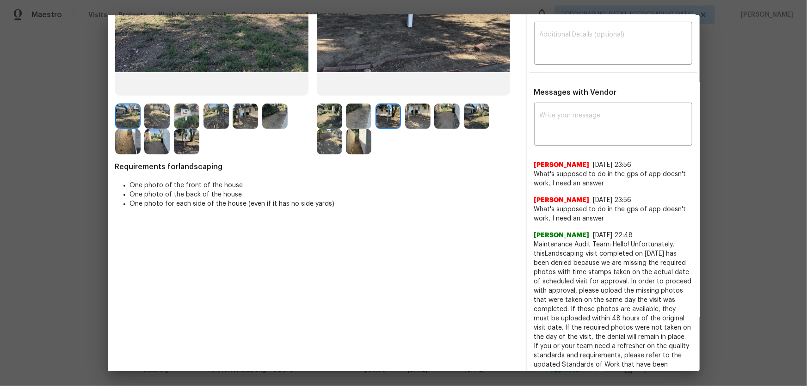
click at [410, 118] on img at bounding box center [417, 116] width 25 height 25
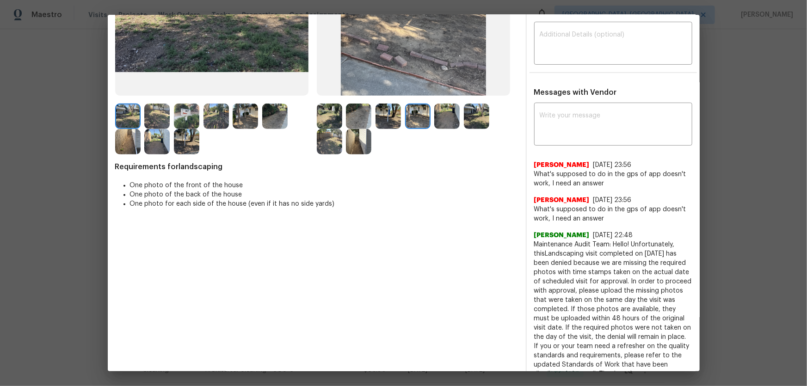
click at [436, 120] on img at bounding box center [446, 116] width 25 height 25
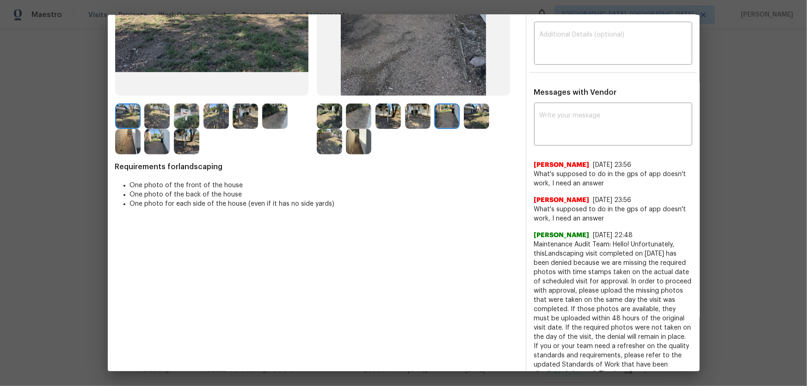
click at [470, 121] on img at bounding box center [476, 116] width 25 height 25
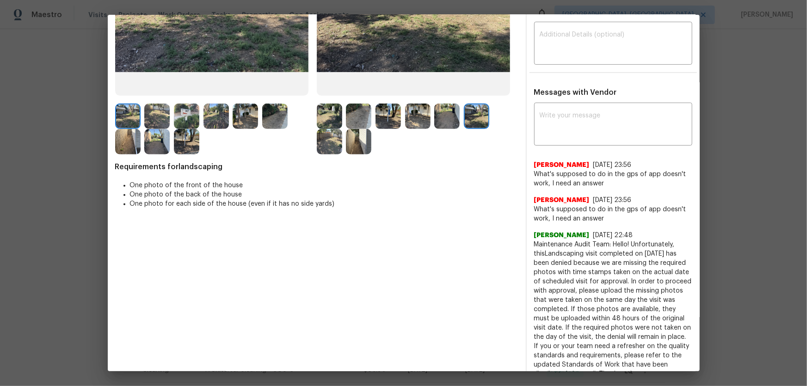
click at [339, 147] on img at bounding box center [329, 141] width 25 height 25
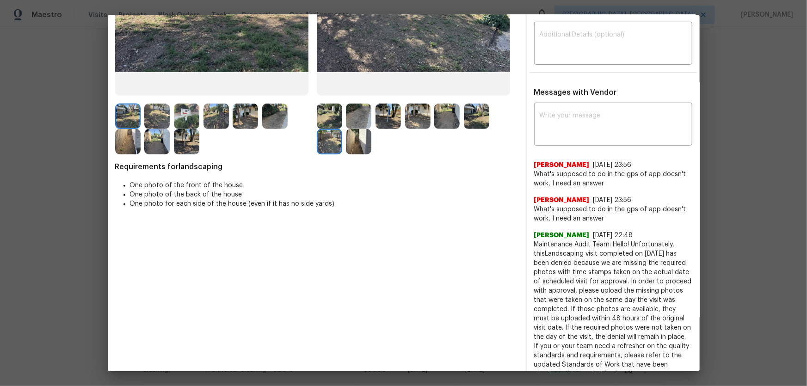
click at [365, 148] on img at bounding box center [358, 141] width 25 height 25
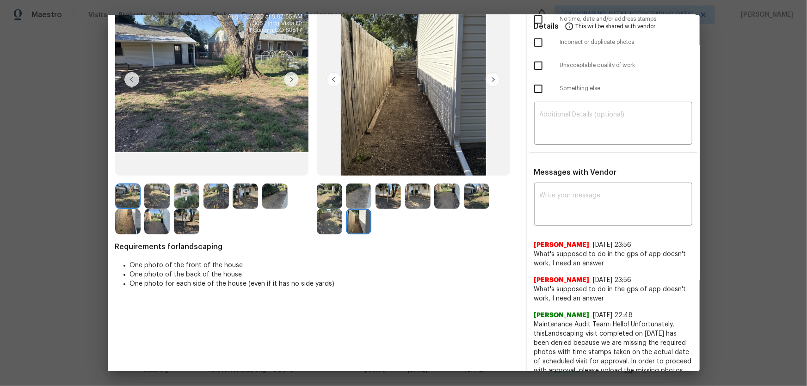
scroll to position [0, 0]
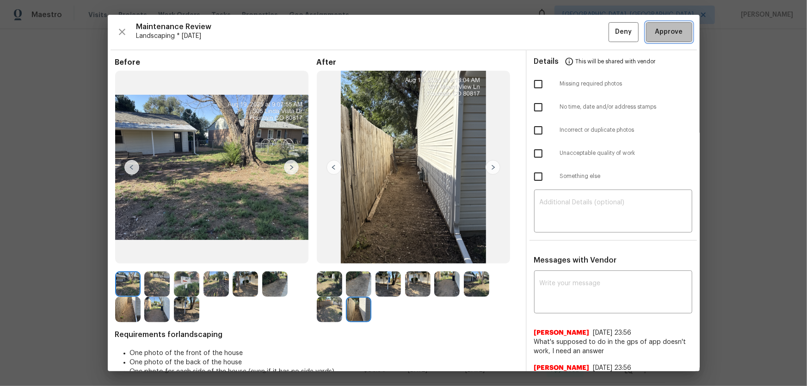
click at [574, 37] on span "Approve" at bounding box center [670, 32] width 28 height 12
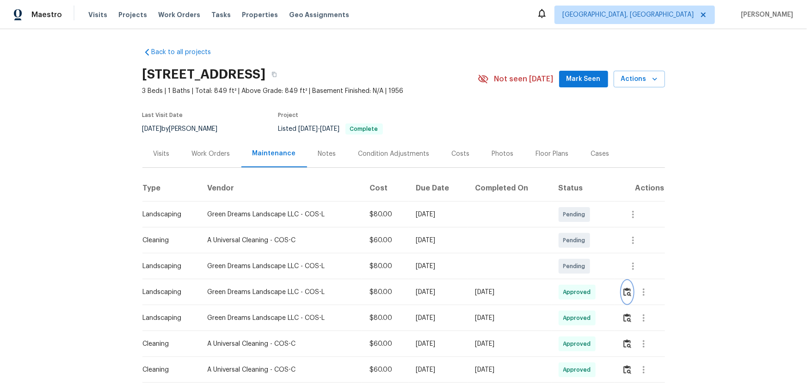
click at [574, 255] on img "button" at bounding box center [628, 292] width 8 height 9
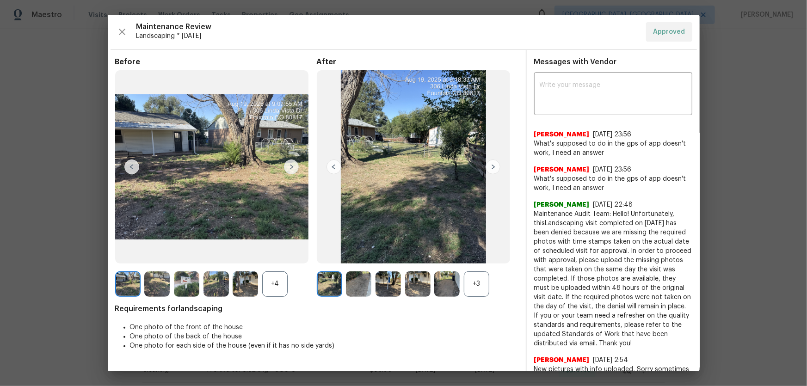
click at [277, 255] on div "+4" at bounding box center [274, 284] width 25 height 25
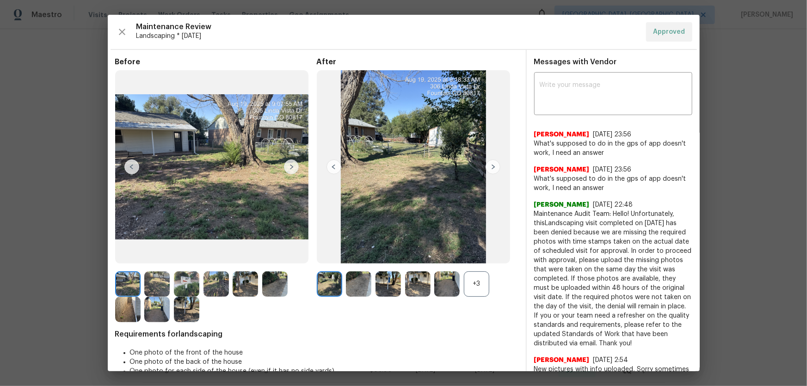
click at [481, 255] on div "+3" at bounding box center [476, 284] width 25 height 25
click at [359, 255] on img at bounding box center [358, 284] width 25 height 25
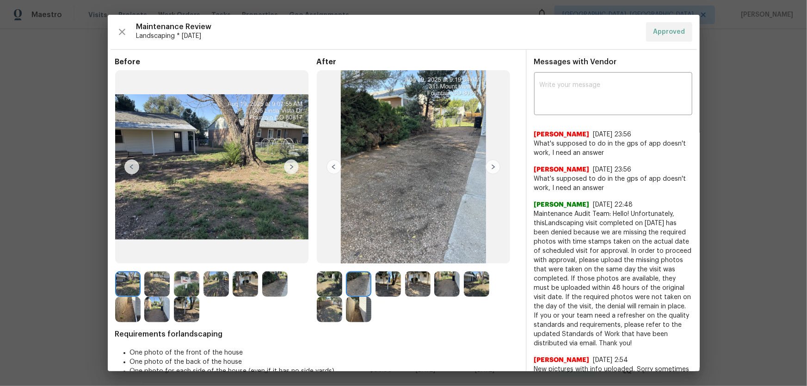
click at [391, 255] on img at bounding box center [388, 284] width 25 height 25
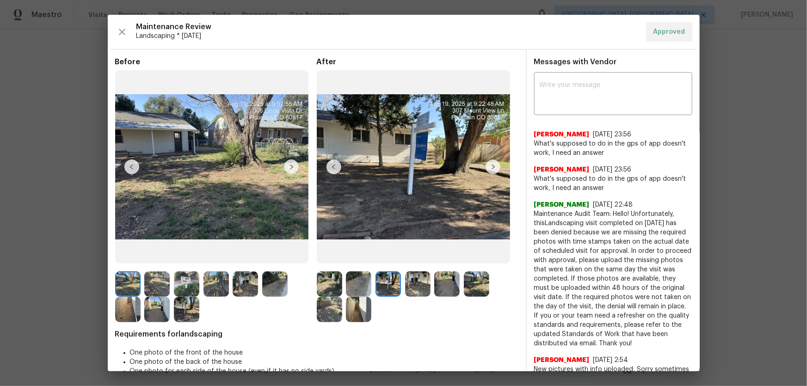
click at [422, 255] on img at bounding box center [417, 284] width 25 height 25
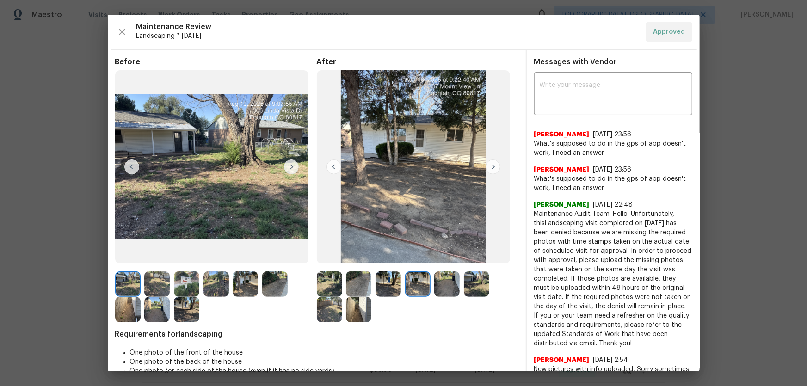
click at [445, 255] on img at bounding box center [446, 284] width 25 height 25
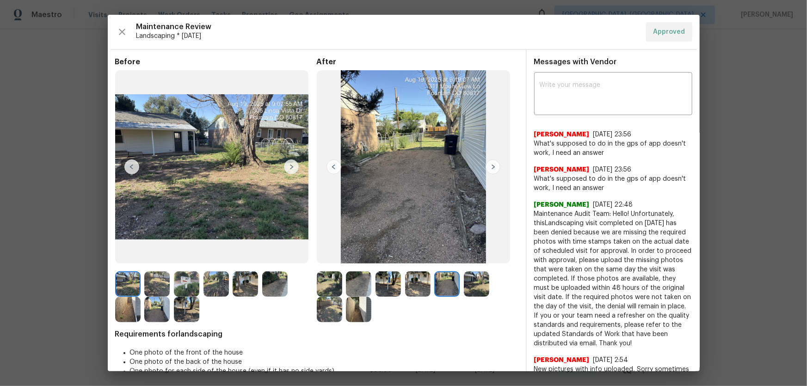
click at [468, 255] on img at bounding box center [476, 284] width 25 height 25
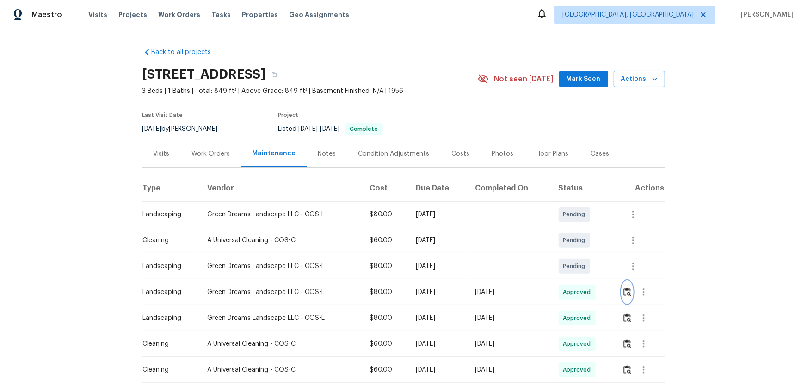
scroll to position [42, 0]
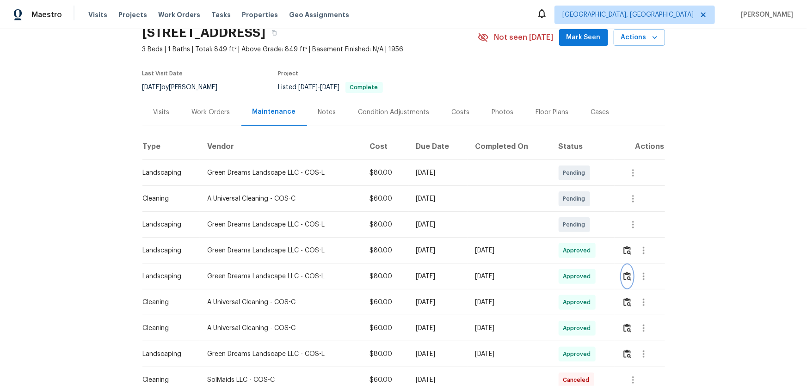
click at [574, 255] on img "button" at bounding box center [628, 276] width 8 height 9
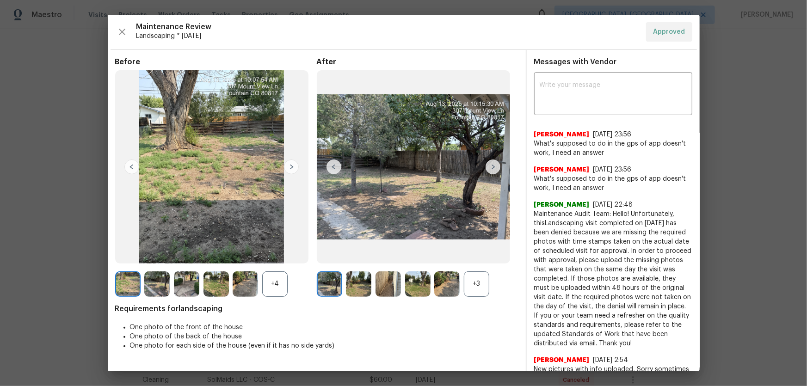
scroll to position [84, 0]
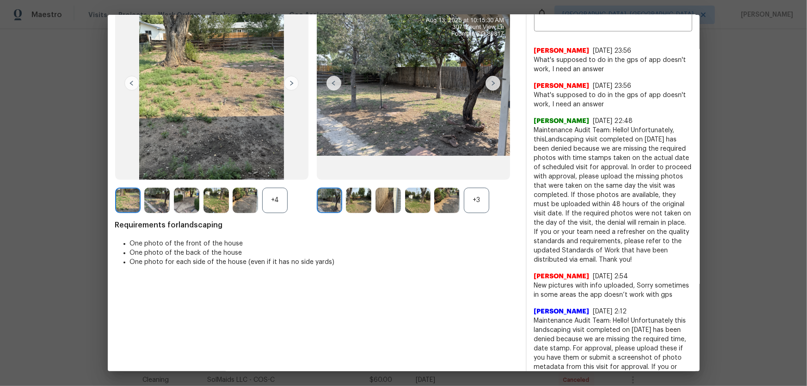
click at [476, 209] on div "+3" at bounding box center [476, 200] width 25 height 25
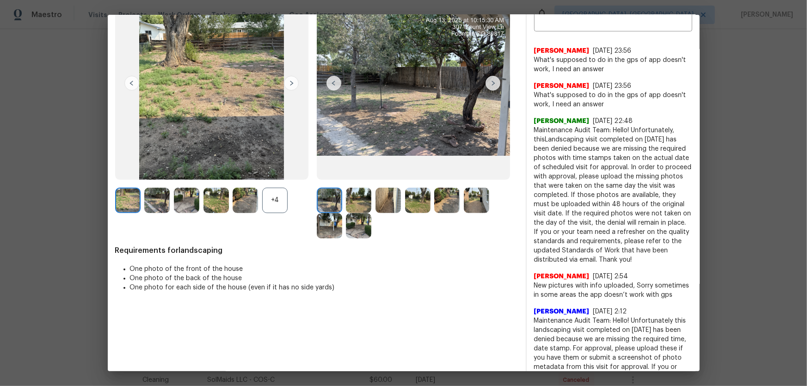
click at [277, 200] on div "+4" at bounding box center [274, 200] width 25 height 25
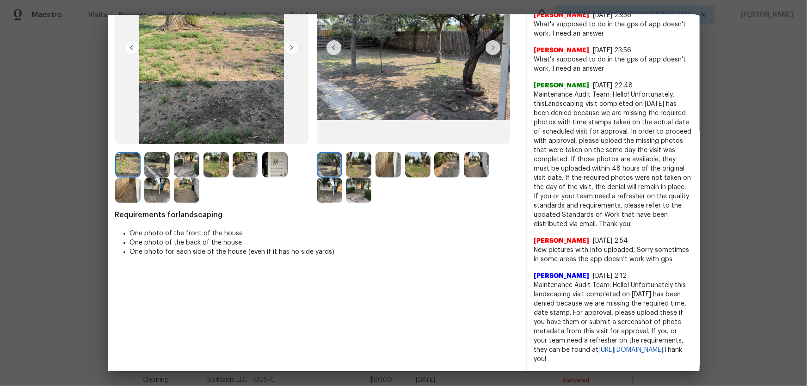
scroll to position [128, 0]
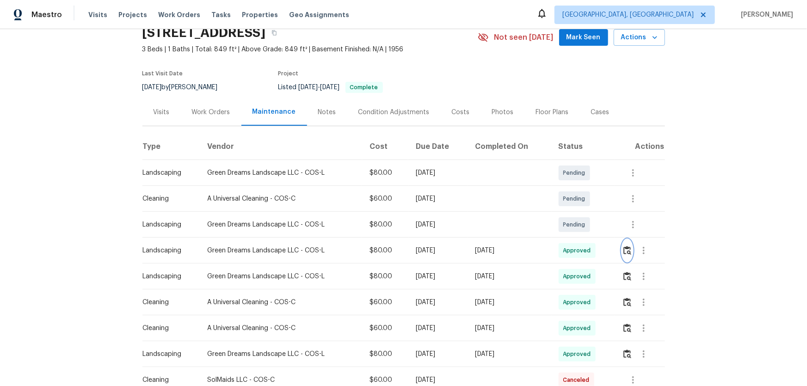
click at [574, 248] on img "button" at bounding box center [628, 250] width 8 height 9
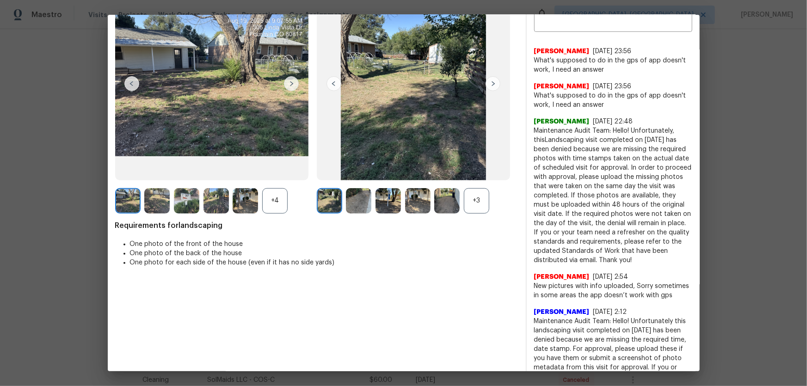
scroll to position [84, 0]
click at [276, 204] on div "+4" at bounding box center [274, 200] width 25 height 25
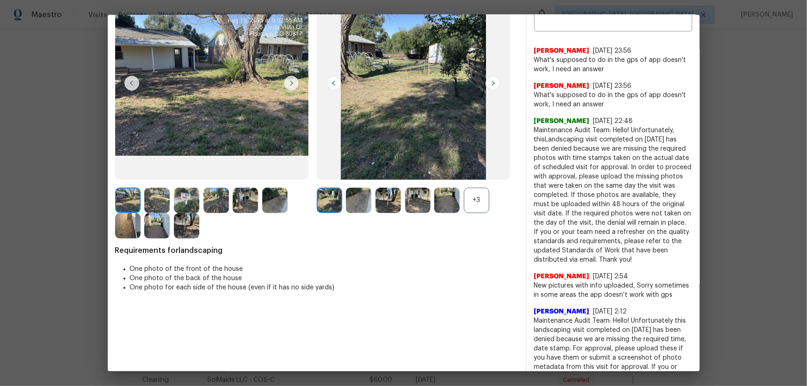
click at [178, 206] on img at bounding box center [186, 200] width 25 height 25
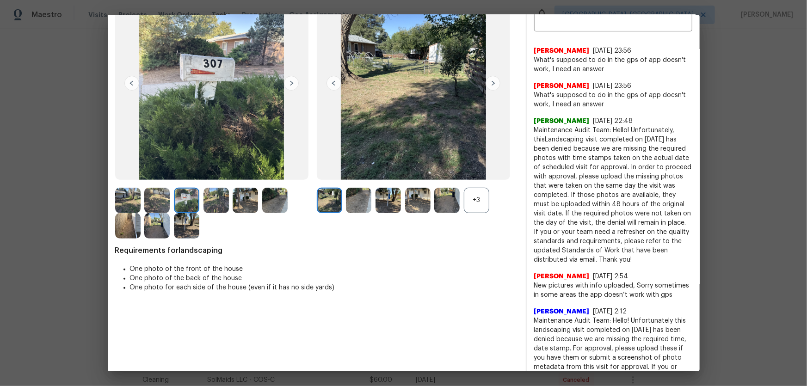
click at [180, 204] on img at bounding box center [186, 200] width 25 height 25
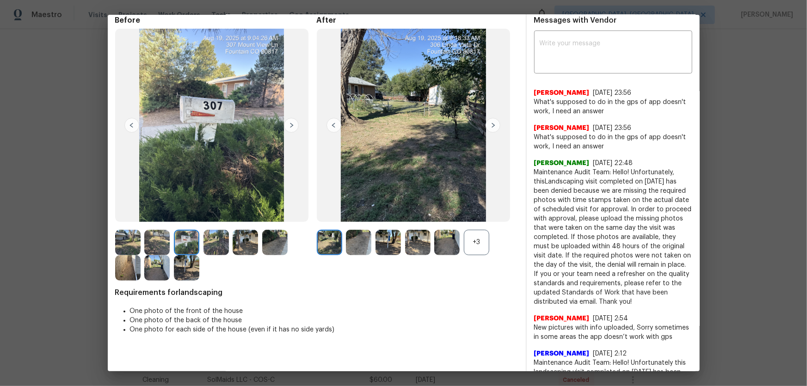
click at [189, 245] on img at bounding box center [186, 242] width 25 height 25
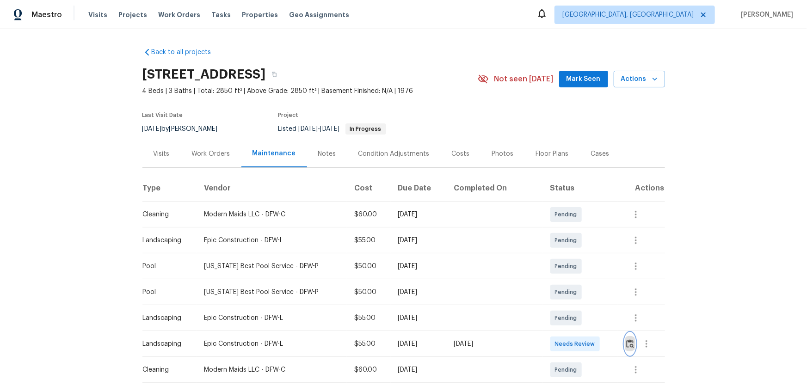
click at [574, 255] on button "button" at bounding box center [630, 344] width 11 height 22
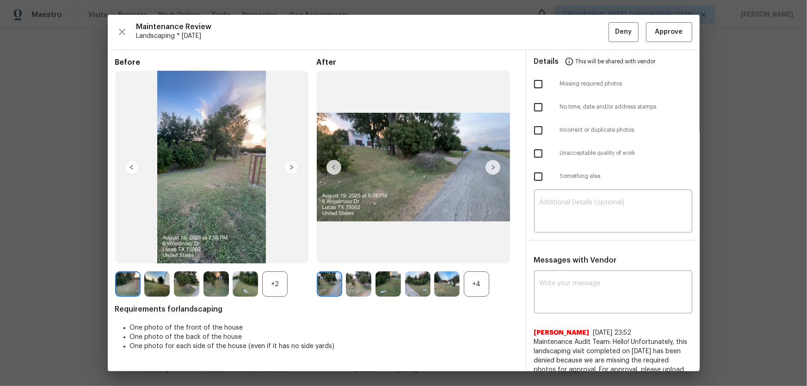
click at [478, 255] on div "+4" at bounding box center [476, 284] width 25 height 25
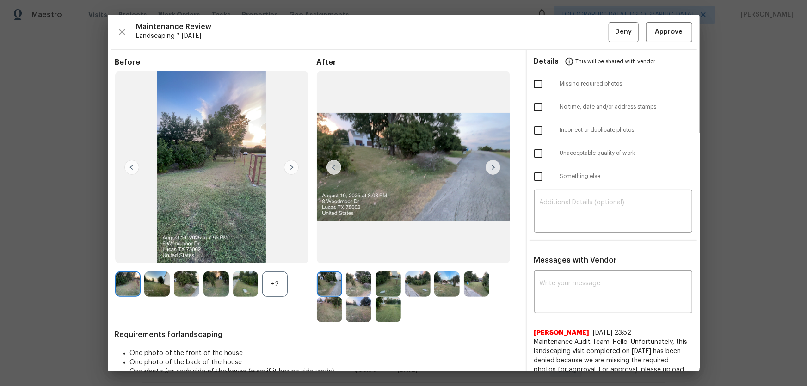
click at [254, 255] on img at bounding box center [245, 284] width 25 height 25
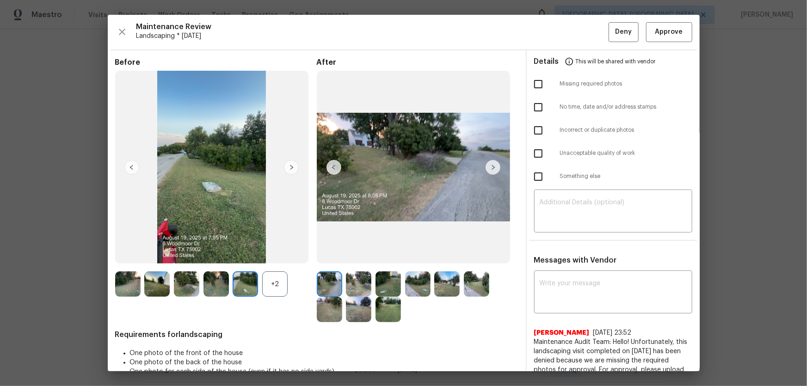
click at [268, 255] on div "+2" at bounding box center [274, 284] width 25 height 25
click at [357, 255] on img at bounding box center [358, 284] width 25 height 25
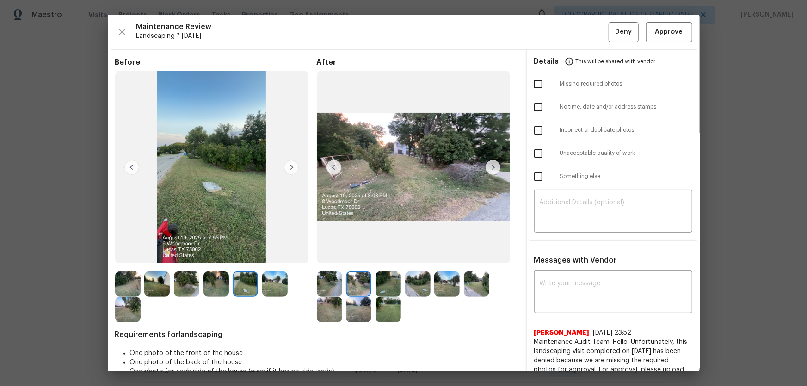
click at [386, 255] on img at bounding box center [388, 284] width 25 height 25
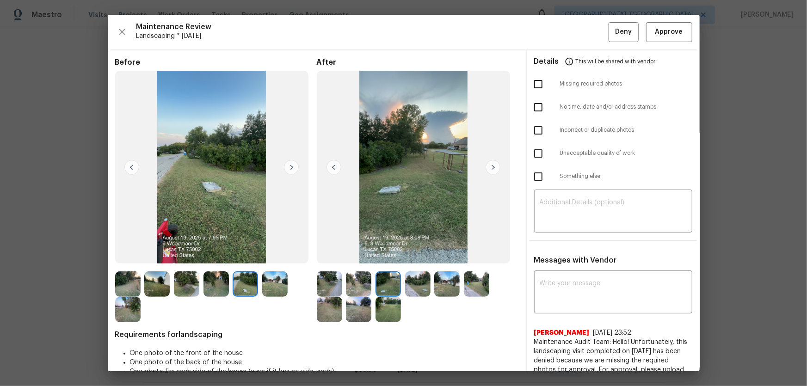
click at [408, 255] on img at bounding box center [417, 284] width 25 height 25
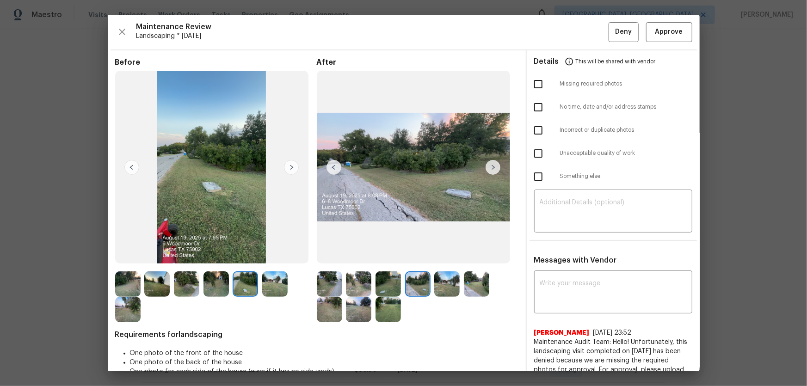
click at [437, 255] on img at bounding box center [446, 284] width 25 height 25
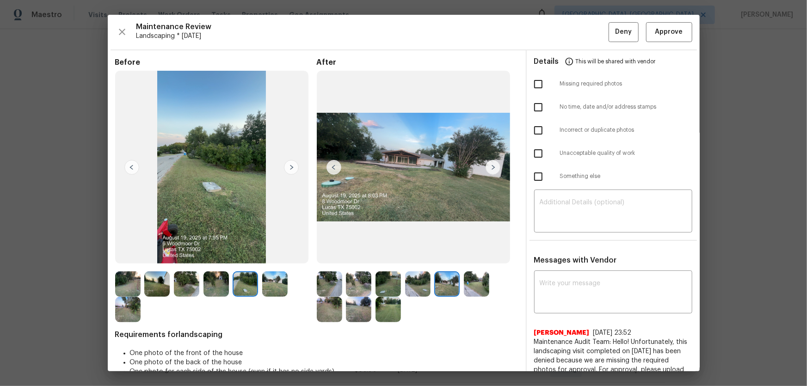
click at [467, 255] on img at bounding box center [476, 284] width 25 height 25
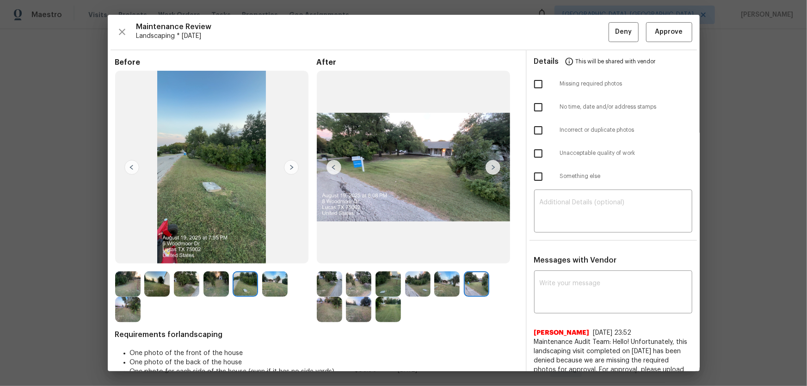
click at [330, 255] on img at bounding box center [329, 309] width 25 height 25
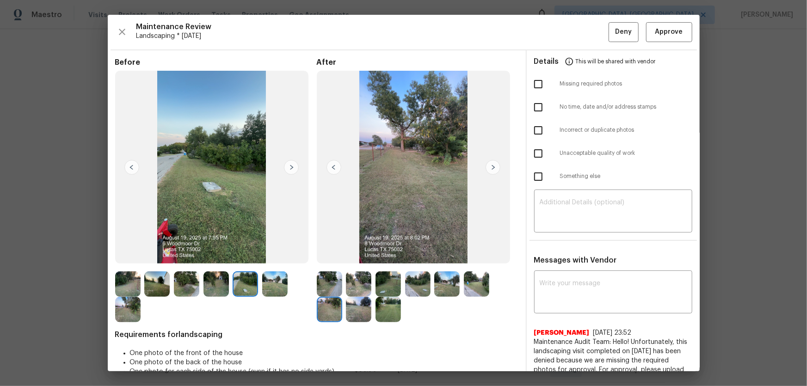
click at [359, 255] on img at bounding box center [358, 309] width 25 height 25
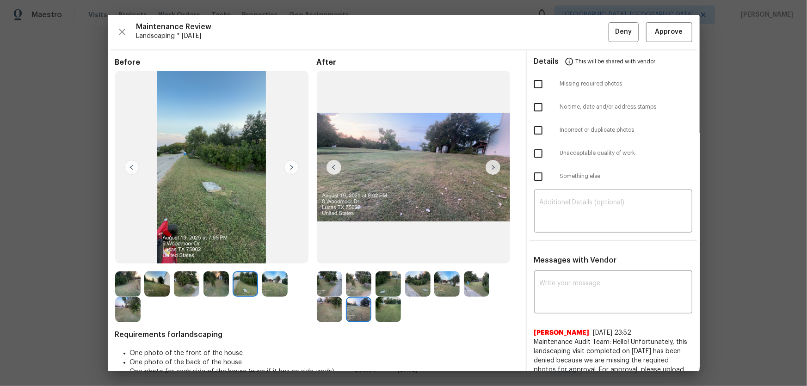
click at [384, 255] on img at bounding box center [388, 309] width 25 height 25
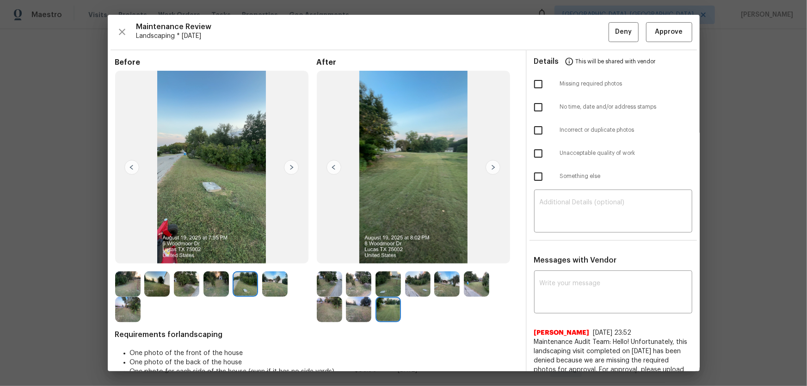
click at [185, 255] on img at bounding box center [186, 284] width 25 height 25
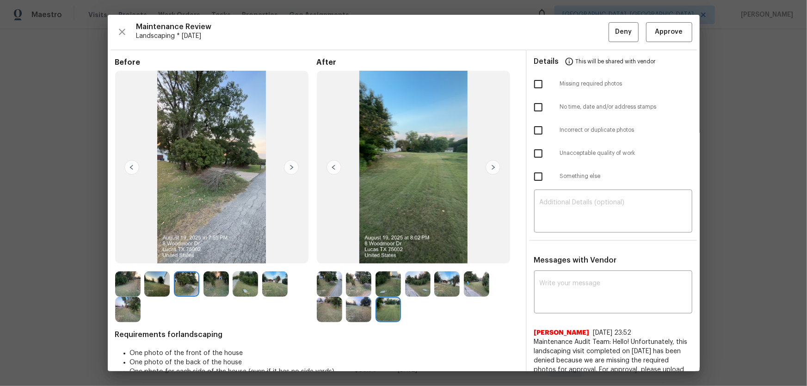
click at [131, 255] on img at bounding box center [127, 284] width 25 height 25
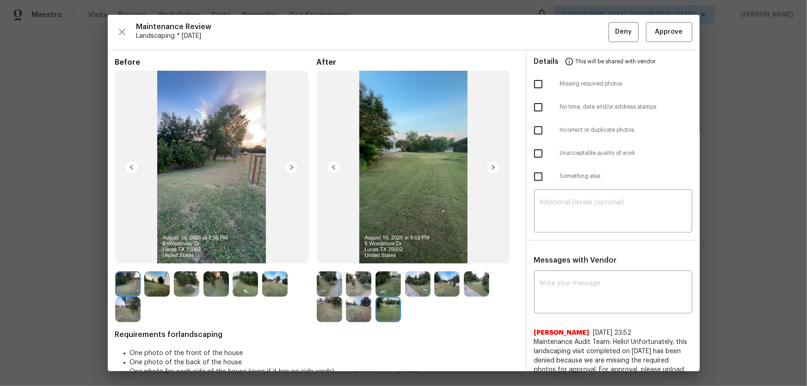
click at [279, 255] on img at bounding box center [274, 284] width 25 height 25
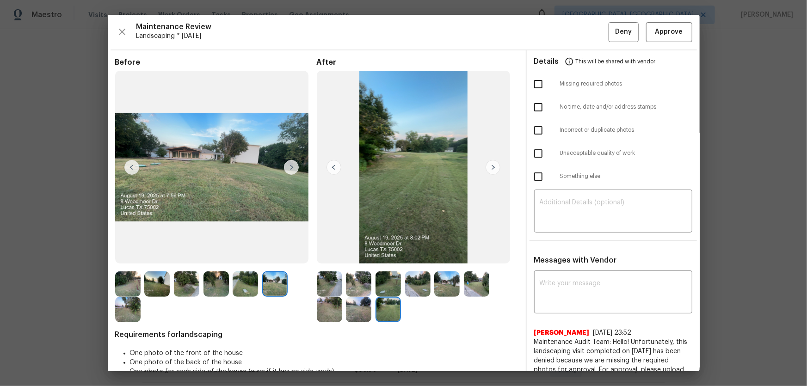
click at [279, 255] on img at bounding box center [274, 284] width 25 height 25
click at [574, 37] on span "Approve" at bounding box center [670, 32] width 28 height 12
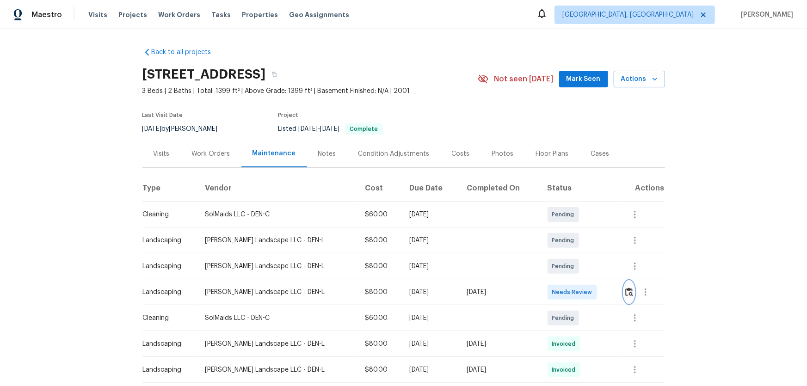
click at [574, 255] on button "button" at bounding box center [629, 292] width 11 height 22
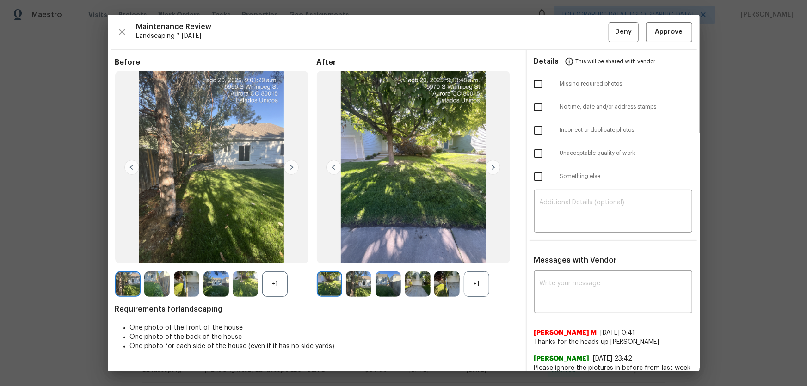
click at [478, 255] on div "+1" at bounding box center [476, 284] width 25 height 25
click at [276, 255] on div "+1" at bounding box center [274, 284] width 25 height 25
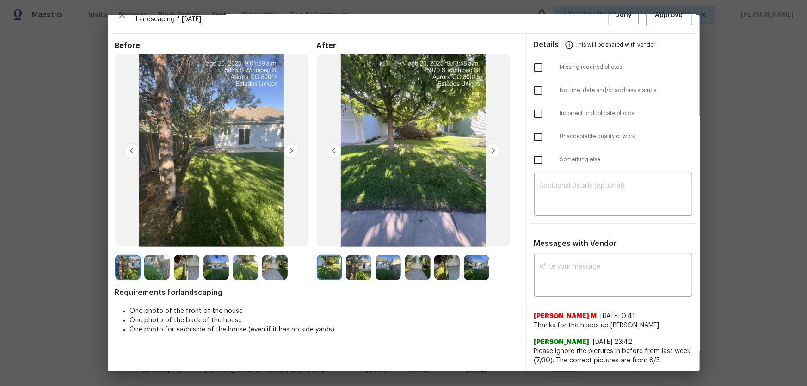
click at [357, 255] on img at bounding box center [358, 267] width 25 height 25
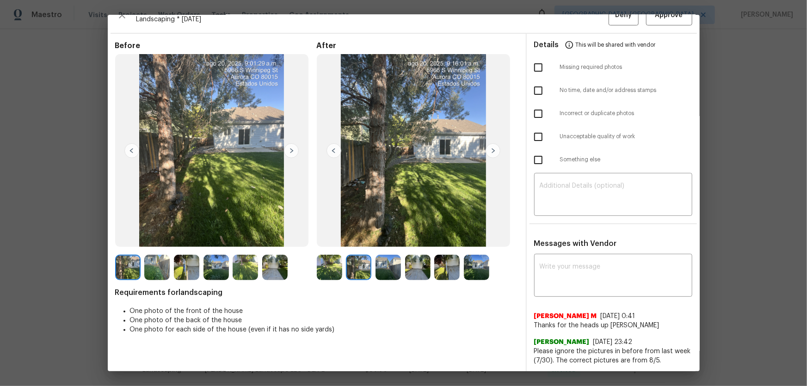
click at [376, 255] on img at bounding box center [388, 267] width 25 height 25
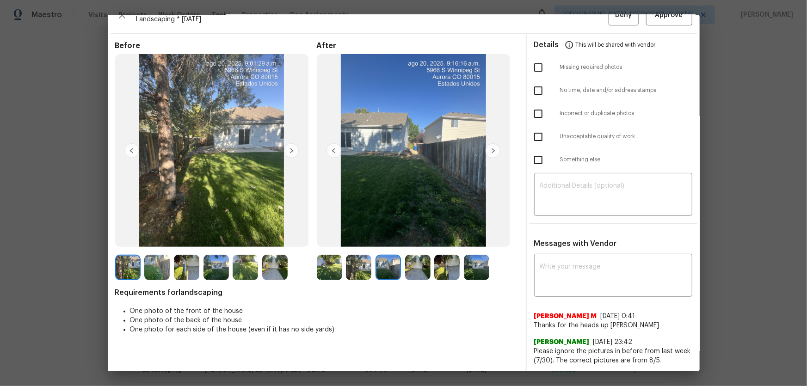
click at [405, 255] on img at bounding box center [417, 267] width 25 height 25
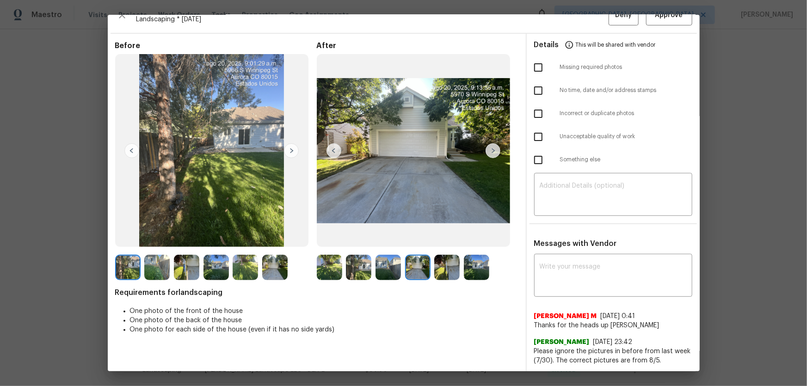
click at [437, 255] on img at bounding box center [446, 267] width 25 height 25
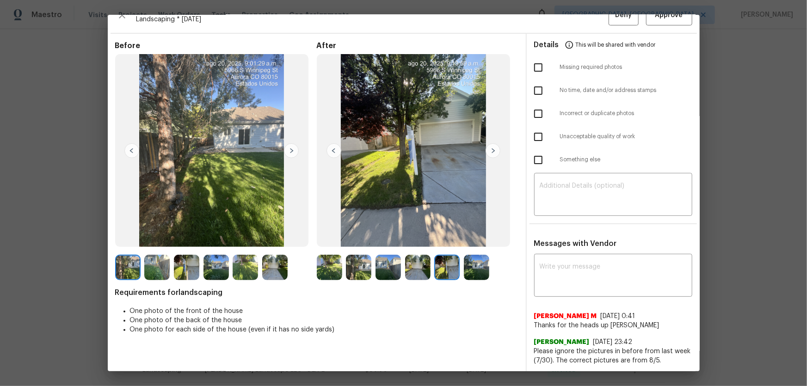
click at [481, 255] on img at bounding box center [476, 267] width 25 height 25
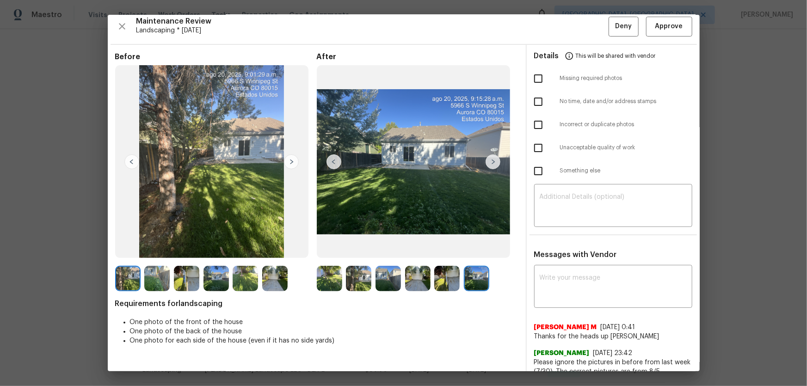
scroll to position [0, 0]
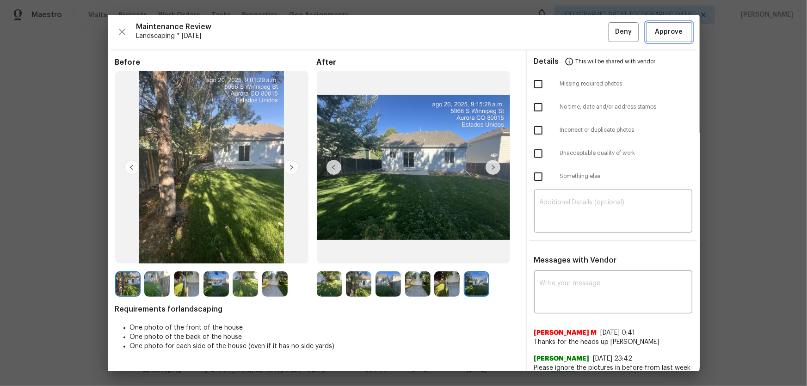
click at [574, 35] on span "Approve" at bounding box center [670, 32] width 28 height 12
